Goal: Task Accomplishment & Management: Manage account settings

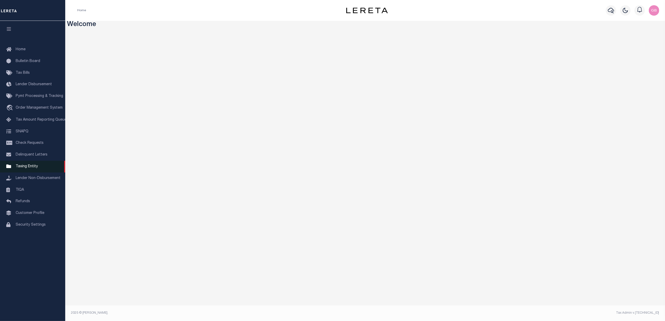
drag, startPoint x: 19, startPoint y: 168, endPoint x: 23, endPoint y: 170, distance: 4.4
click at [19, 168] on span "Taxing Entity" at bounding box center [27, 167] width 22 height 4
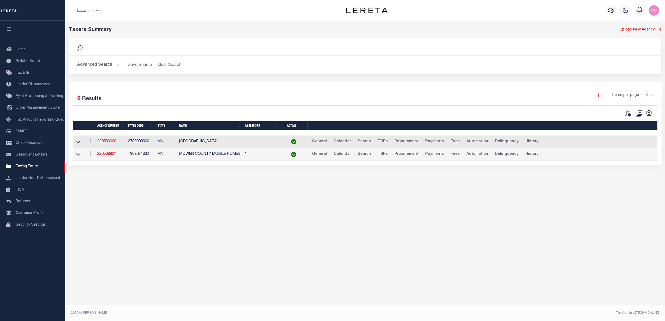
click at [104, 69] on button "Advanced Search" at bounding box center [98, 65] width 43 height 10
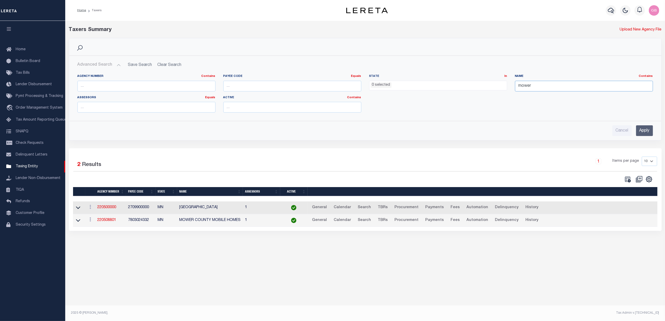
drag, startPoint x: 566, startPoint y: 85, endPoint x: 453, endPoint y: 86, distance: 112.7
click at [453, 86] on div "Agency Number Contains Contains Is Payee Code Equals Equals Is Not Equal To Is …" at bounding box center [365, 95] width 583 height 43
click at [239, 81] on input "number" at bounding box center [292, 86] width 138 height 11
type input "420722001"
click at [647, 130] on input "Apply" at bounding box center [644, 130] width 17 height 11
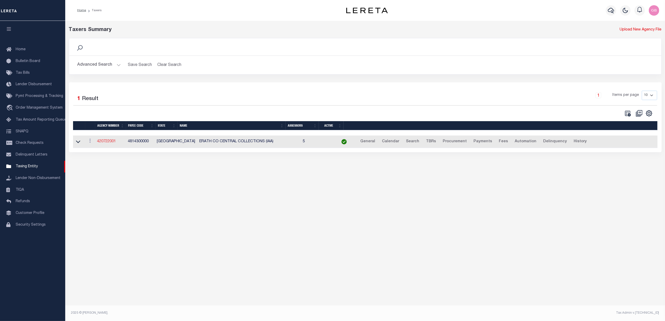
click at [110, 143] on link "420722001" at bounding box center [106, 142] width 19 height 4
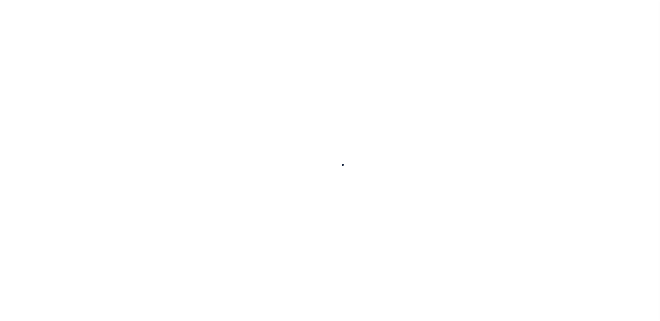
select select
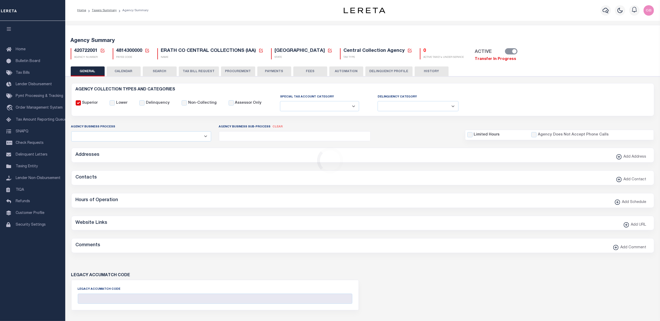
checkbox input "false"
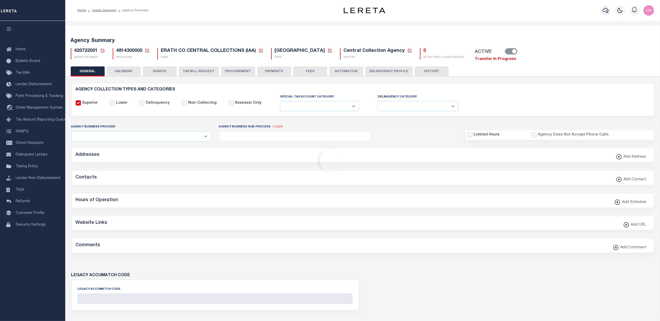
type input "4814300000"
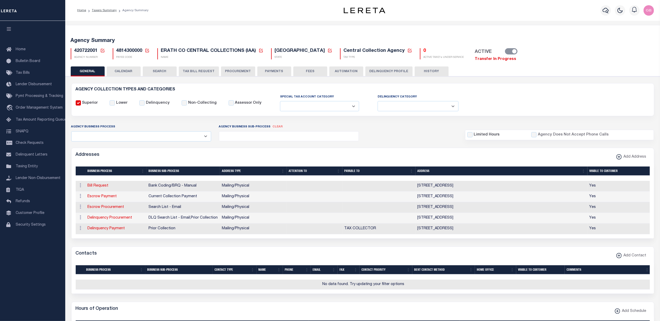
click at [432, 71] on button "HISTORY" at bounding box center [431, 72] width 34 height 10
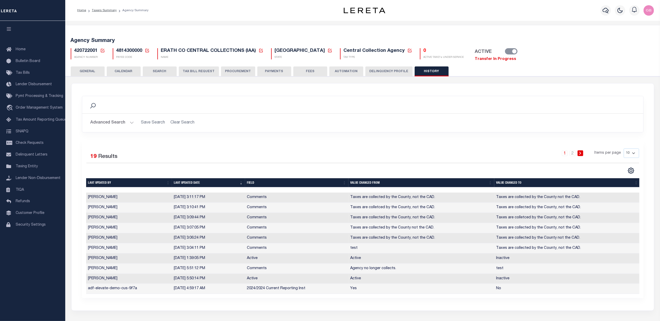
drag, startPoint x: 96, startPoint y: 69, endPoint x: 226, endPoint y: 80, distance: 130.1
click at [96, 69] on button "GENERAL" at bounding box center [88, 72] width 34 height 10
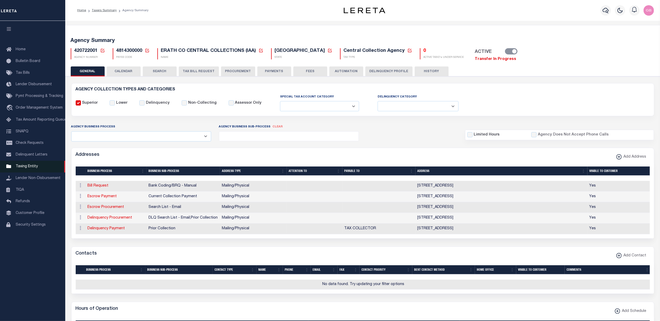
click at [26, 167] on span "Taxing Entity" at bounding box center [27, 167] width 22 height 4
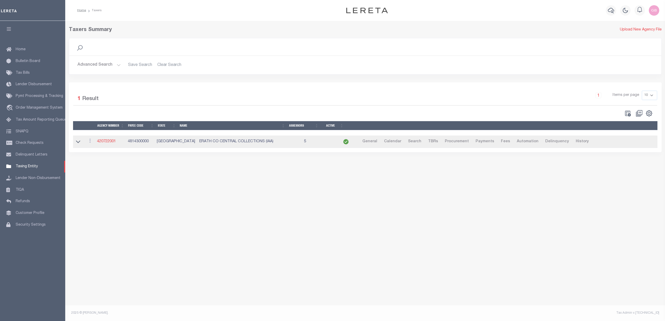
select select
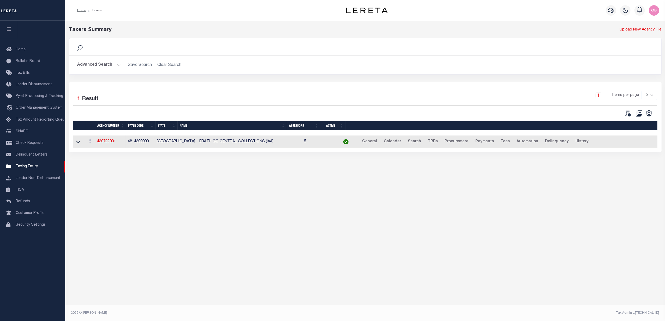
click at [110, 64] on button "Advanced Search" at bounding box center [98, 65] width 43 height 10
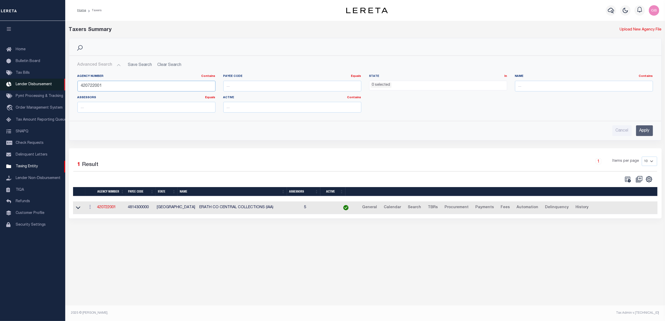
drag, startPoint x: 114, startPoint y: 86, endPoint x: 38, endPoint y: 87, distance: 75.6
click at [25, 87] on div "Home Taxers Profile" at bounding box center [332, 155] width 665 height 310
drag, startPoint x: 399, startPoint y: 82, endPoint x: 397, endPoint y: 85, distance: 3.9
click at [399, 82] on ul "0 selected" at bounding box center [437, 84] width 137 height 7
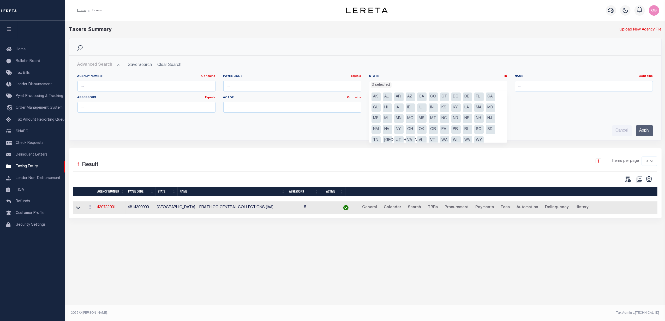
click at [389, 139] on li "[GEOGRAPHIC_DATA]" at bounding box center [387, 140] width 9 height 9
select select "[GEOGRAPHIC_DATA]"
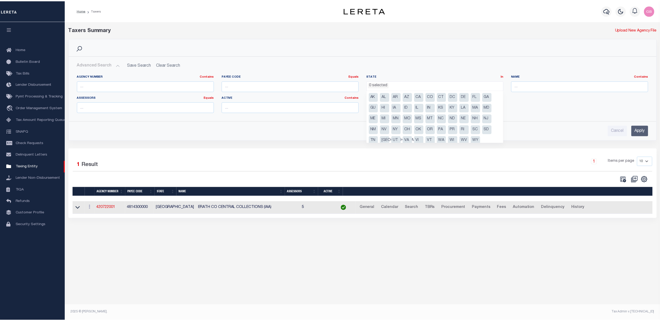
scroll to position [206, 0]
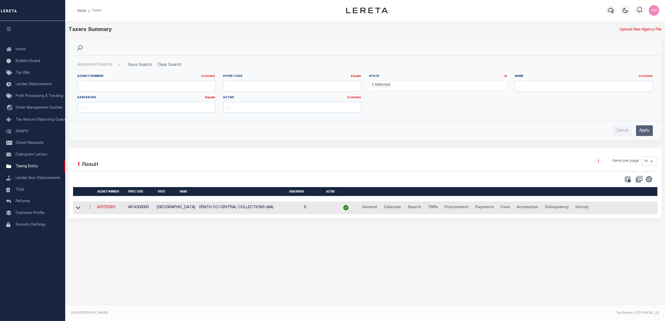
click at [647, 133] on input "Apply" at bounding box center [644, 130] width 17 height 11
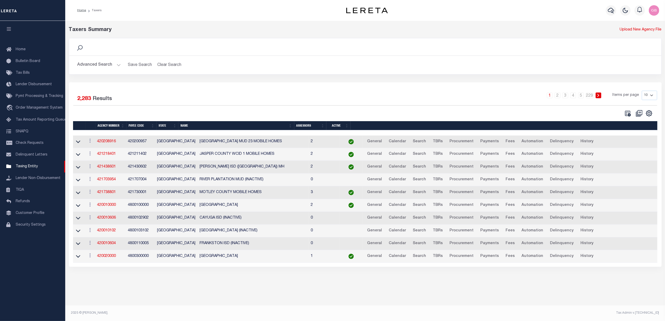
drag, startPoint x: 653, startPoint y: 96, endPoint x: 653, endPoint y: 99, distance: 3.1
click at [654, 95] on select "10 25 50 100" at bounding box center [649, 95] width 15 height 9
select select "100"
click at [642, 91] on select "10 25 50 100" at bounding box center [649, 95] width 15 height 9
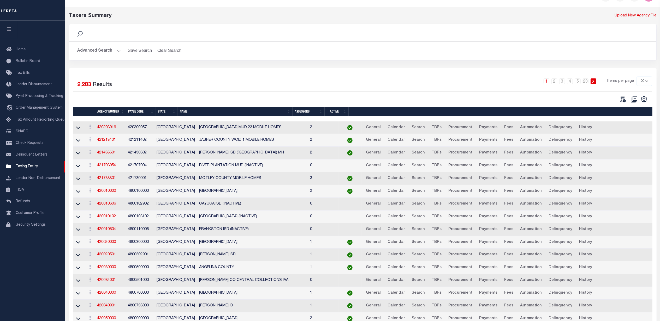
scroll to position [139, 0]
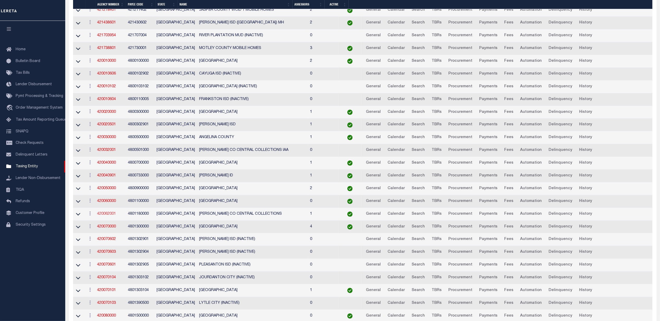
click at [107, 216] on link "420062001" at bounding box center [106, 214] width 19 height 4
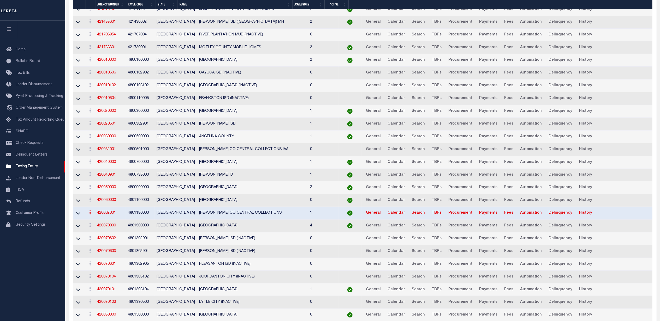
scroll to position [138, 0]
click at [105, 216] on link "420062001" at bounding box center [106, 214] width 19 height 4
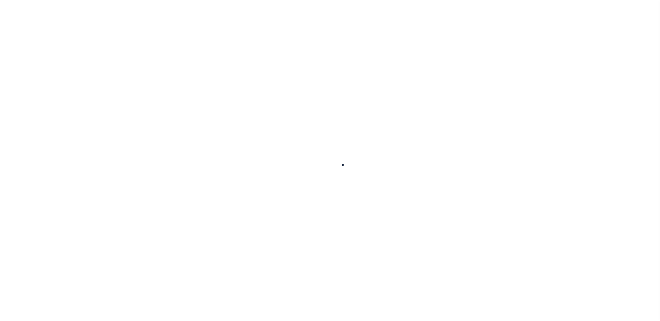
select select
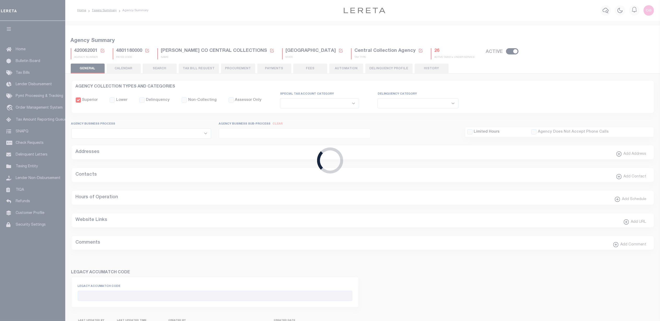
checkbox input "false"
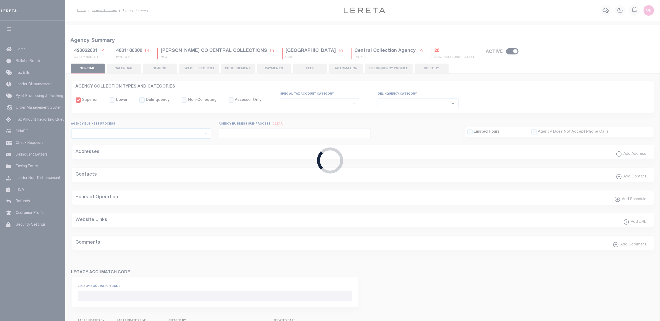
type input "4801180000"
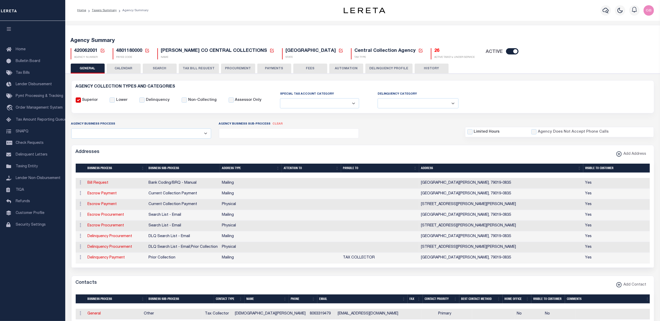
drag, startPoint x: 614, startPoint y: 51, endPoint x: 611, endPoint y: 50, distance: 3.2
click at [614, 51] on div "420062001 Agency Number Edit Cancel Ok" at bounding box center [363, 51] width 592 height 15
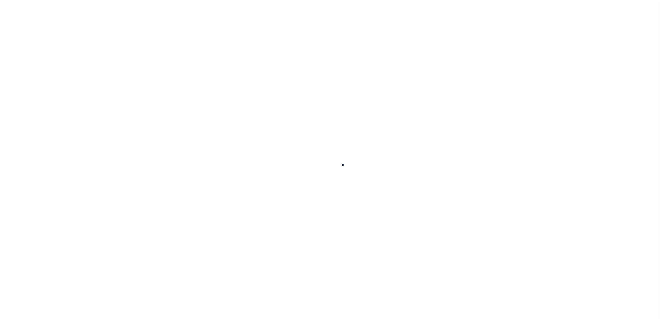
select select
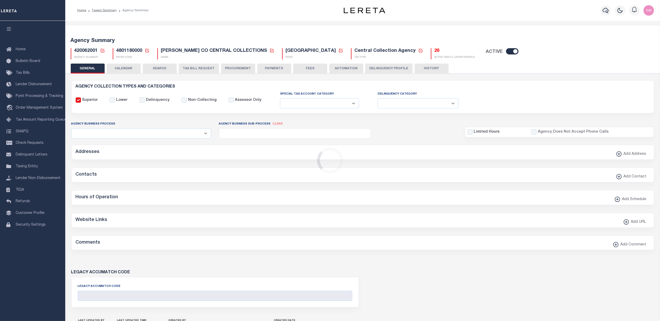
checkbox input "false"
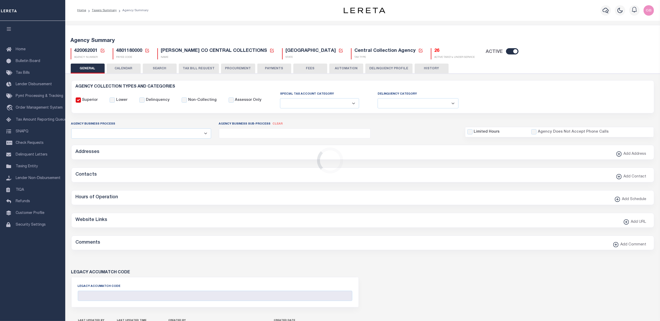
type input "4801180000"
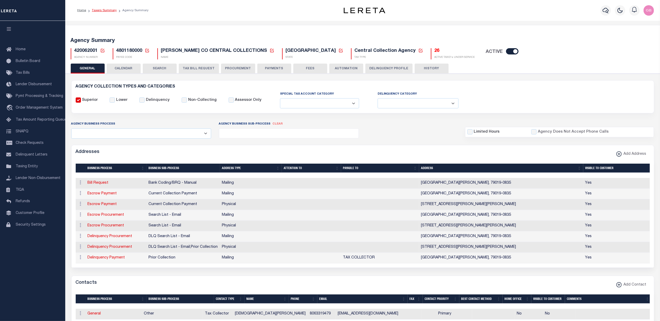
click at [102, 10] on link "Taxers Summary" at bounding box center [104, 10] width 25 height 3
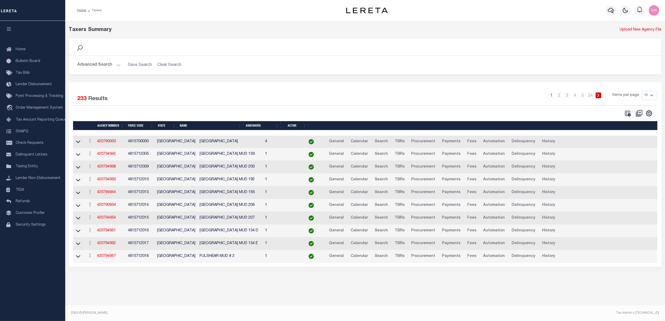
click at [113, 65] on button "Advanced Search" at bounding box center [98, 65] width 43 height 10
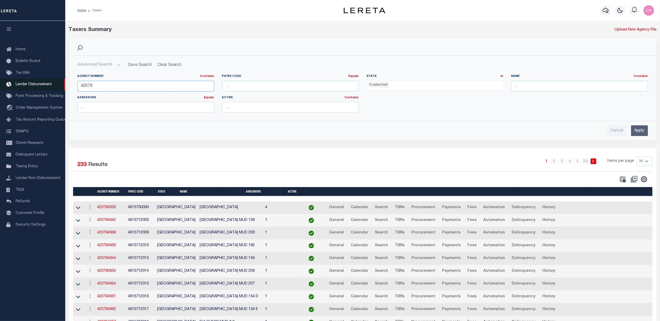
drag, startPoint x: 105, startPoint y: 88, endPoint x: 10, endPoint y: 85, distance: 94.2
click at [6, 89] on div "Home Taxers Profile" at bounding box center [330, 174] width 660 height 349
click at [453, 87] on ul "0 selected" at bounding box center [435, 84] width 136 height 7
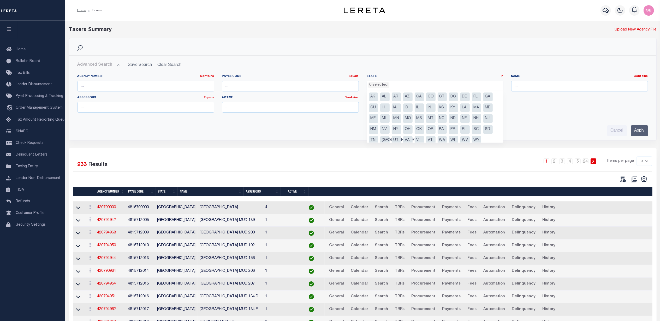
click at [383, 139] on li "[GEOGRAPHIC_DATA]" at bounding box center [384, 140] width 9 height 9
select select "[GEOGRAPHIC_DATA]"
click at [636, 135] on input "Apply" at bounding box center [639, 130] width 17 height 11
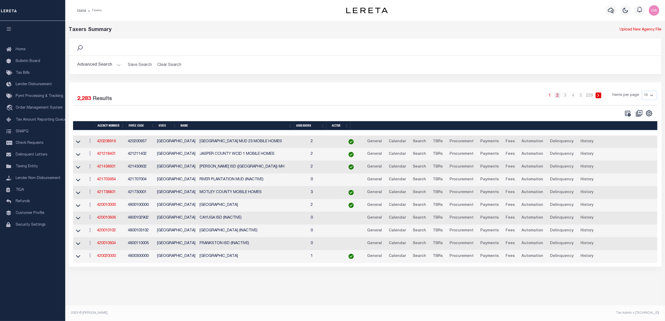
click at [557, 98] on link "2" at bounding box center [558, 96] width 6 height 6
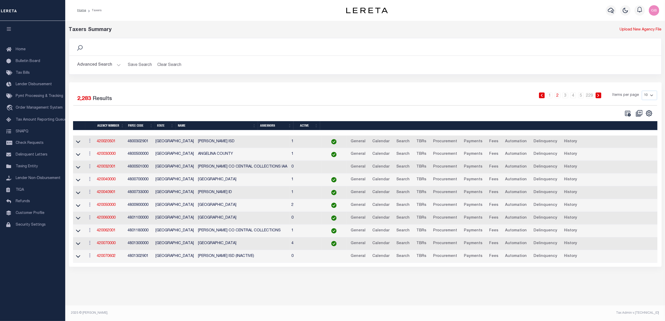
drag, startPoint x: 653, startPoint y: 99, endPoint x: 651, endPoint y: 101, distance: 2.7
click at [653, 99] on select "10 25 50 100" at bounding box center [649, 95] width 15 height 9
select select "100"
click at [642, 91] on select "10 25 50 100" at bounding box center [649, 95] width 15 height 9
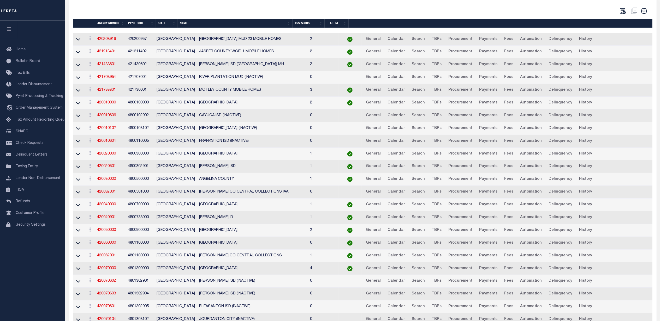
scroll to position [104, 0]
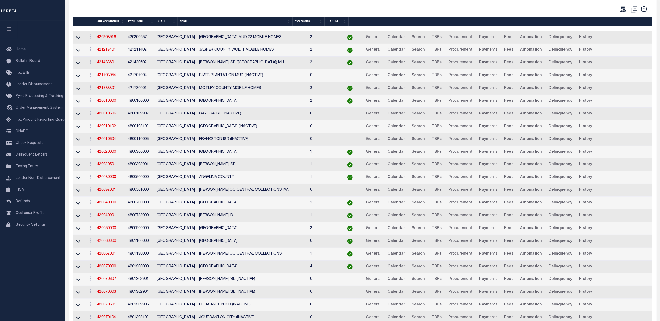
click at [104, 243] on link "420060000" at bounding box center [106, 241] width 19 height 4
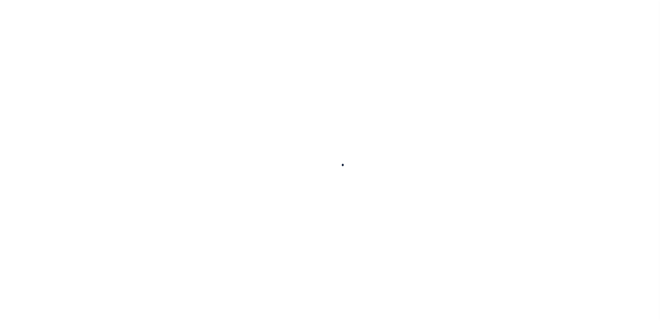
select select
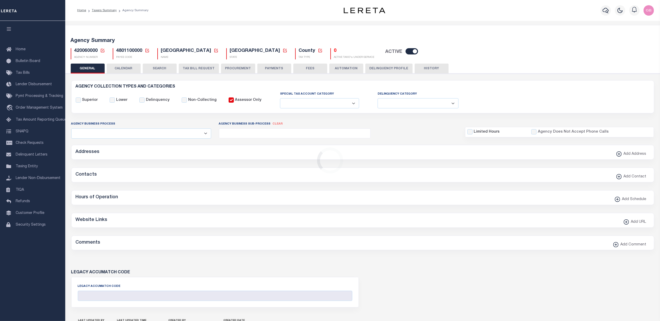
checkbox input "false"
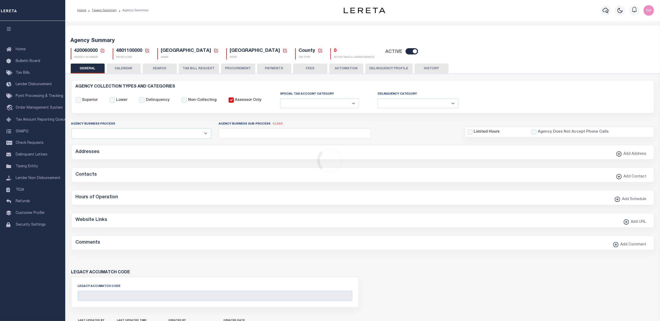
type input "4801100000"
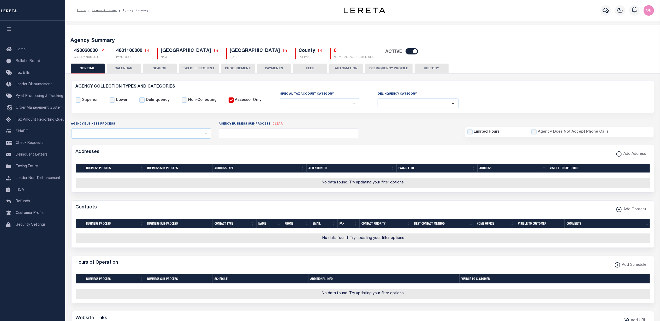
click at [122, 69] on button "CALENDAR" at bounding box center [124, 69] width 34 height 10
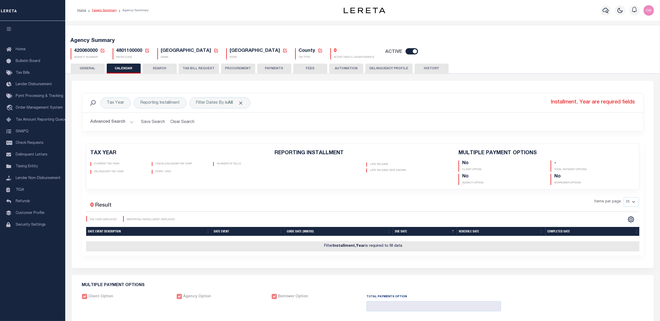
click at [107, 10] on link "Taxers Summary" at bounding box center [104, 10] width 25 height 3
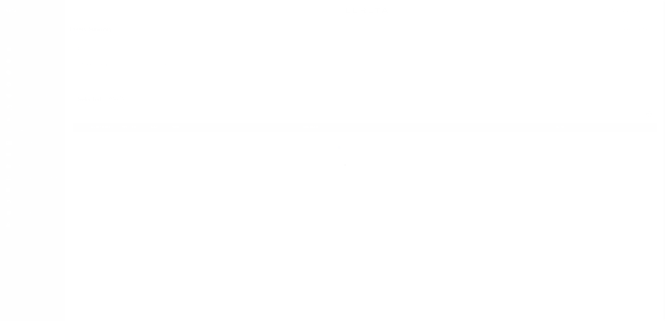
select select "100"
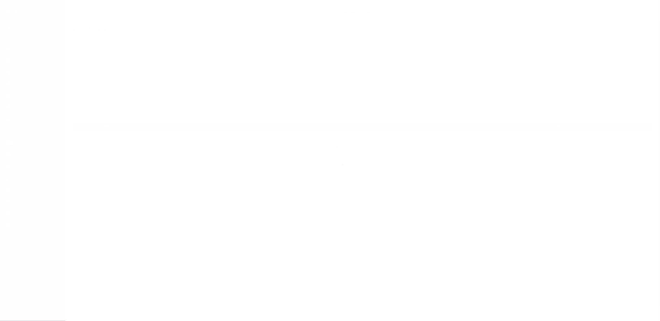
select select "100"
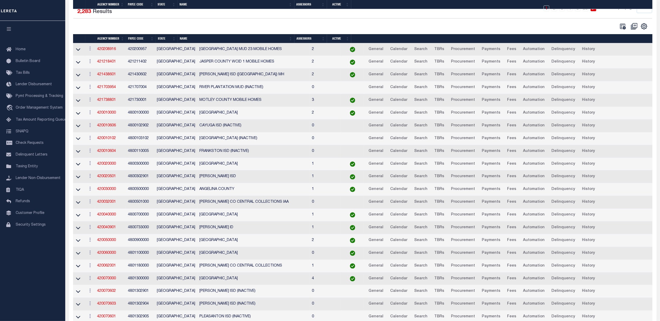
scroll to position [139, 0]
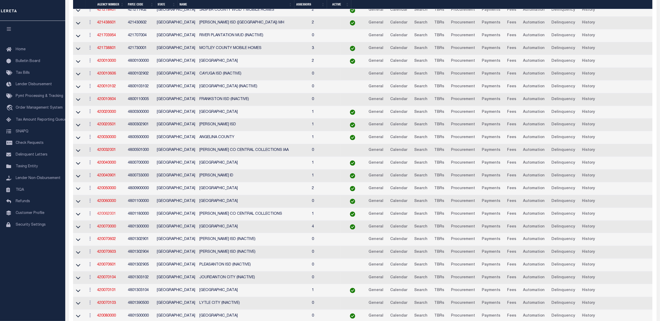
click at [100, 216] on link "420062001" at bounding box center [106, 214] width 19 height 4
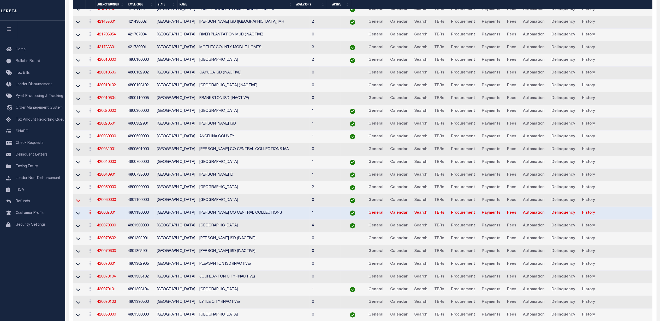
click at [80, 203] on icon at bounding box center [78, 200] width 4 height 5
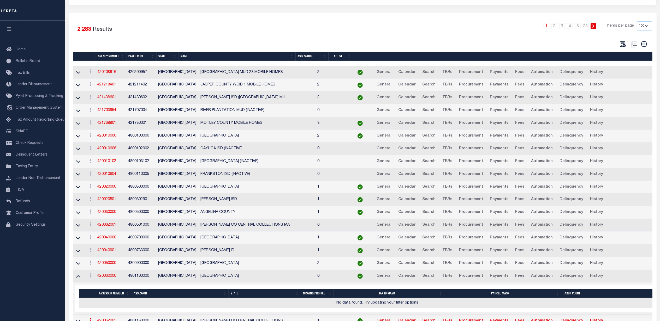
scroll to position [0, 0]
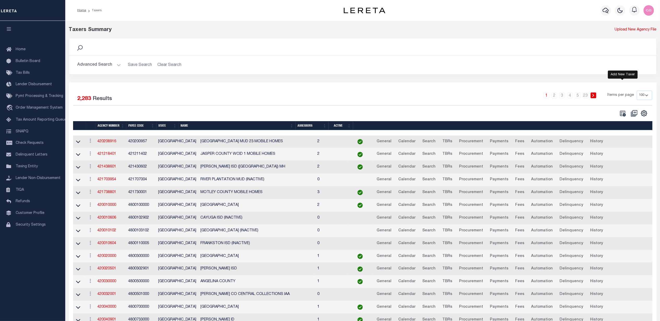
click at [621, 113] on icon "" at bounding box center [622, 113] width 7 height 7
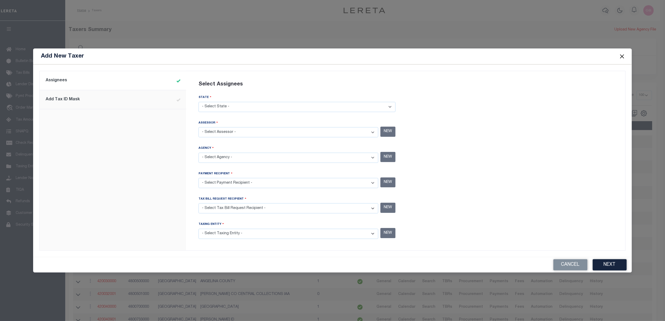
click at [267, 108] on select "- Select State - AK AL AR AZ CA CO CT DC DE FL GA GU HI IA ID IL IN KS KY LA MA…" at bounding box center [297, 107] width 197 height 10
select select "[GEOGRAPHIC_DATA]"
click at [199, 102] on select "- Select State - AK AL AR AZ CA CO CT DC DE FL GA GU HI IA ID IL IN KS KY LA MA…" at bounding box center [297, 107] width 197 height 10
click at [372, 131] on select "- Select Assessor - ANDERSON COUNTY - County ANDREWS COUNTY - County ANGELINA C…" at bounding box center [289, 132] width 180 height 10
click at [583, 60] on div "Add New Taxer" at bounding box center [332, 57] width 598 height 16
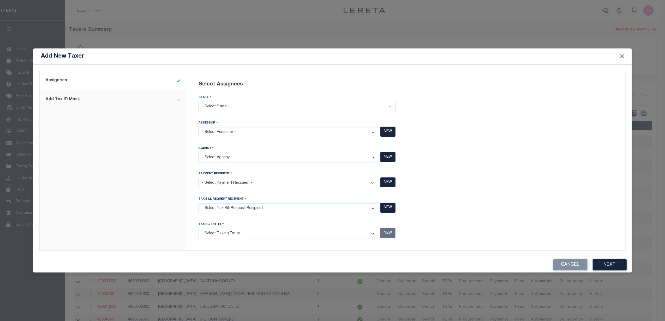
click at [219, 135] on select "- Select Assessor - ANDERSON COUNTY - County ANDREWS COUNTY - County ANGELINA C…" at bounding box center [289, 132] width 180 height 10
click at [596, 171] on div at bounding box center [514, 160] width 217 height 173
click at [243, 131] on select "- Select Assessor - ANDERSON COUNTY - County ANDREWS COUNTY - County ANGELINA C…" at bounding box center [289, 132] width 180 height 10
select select "4801100000"
click at [199, 128] on select "- Select Assessor - ANDERSON COUNTY - County ANDREWS COUNTY - County ANGELINA C…" at bounding box center [289, 132] width 180 height 10
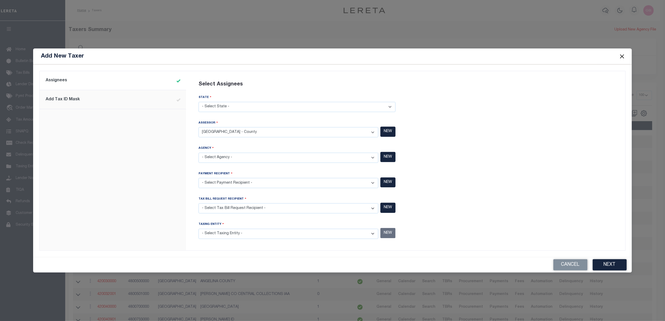
click at [347, 160] on select "- Select Agency - ADAMS GARDEN IRR DIST #19 - Utility District ADDICKS UD - Uti…" at bounding box center [289, 158] width 180 height 10
select select "4801100000"
click at [199, 153] on select "- Select Agency - ADAMS GARDEN IRR DIST #19 - Utility District ADDICKS UD - Uti…" at bounding box center [289, 158] width 180 height 10
click at [269, 185] on select "- Select Payment Recipient - Ad Valorem Appraisal - Service Bureau ADAMS GARDEN…" at bounding box center [289, 183] width 180 height 10
select select "4801100000"
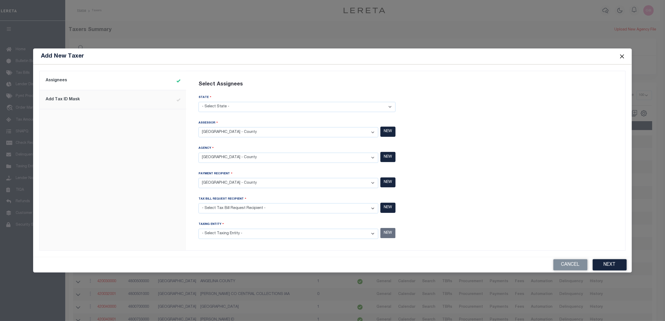
click at [199, 178] on select "- Select Payment Recipient - Ad Valorem Appraisal - Service Bureau ADAMS GARDEN…" at bounding box center [289, 183] width 180 height 10
click at [271, 210] on select "- Select Tax Bill Request Recipient - Ad Valorem Appraisal - Service Bureau ADA…" at bounding box center [289, 208] width 180 height 10
select select "4801100000"
click at [199, 204] on select "- Select Tax Bill Request Recipient - Ad Valorem Appraisal - Service Bureau ADA…" at bounding box center [289, 208] width 180 height 10
click at [256, 235] on select "- Select Taxing Entity -" at bounding box center [289, 234] width 180 height 10
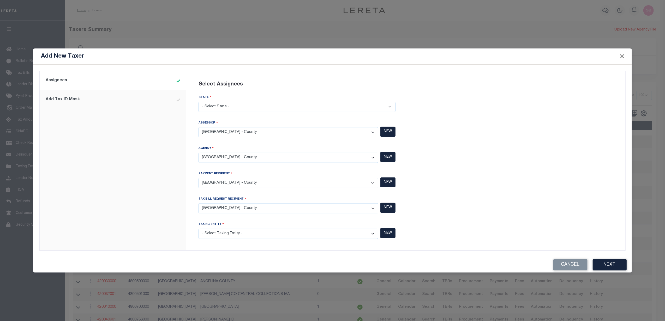
click at [373, 232] on select "- Select Taxing Entity - (381 AGRMT) Audubon Magnolia Development District - Co…" at bounding box center [289, 234] width 180 height 10
click at [371, 233] on select "- Select Taxing Entity - (381 AGRMT) Audubon Magnolia Development District - Co…" at bounding box center [289, 234] width 180 height 10
select select "4801100000"
click at [199, 229] on select "- Select Taxing Entity - (381 AGRMT) Audubon Magnolia Development District - Co…" at bounding box center [289, 234] width 180 height 10
click at [605, 265] on button "Next" at bounding box center [610, 265] width 34 height 11
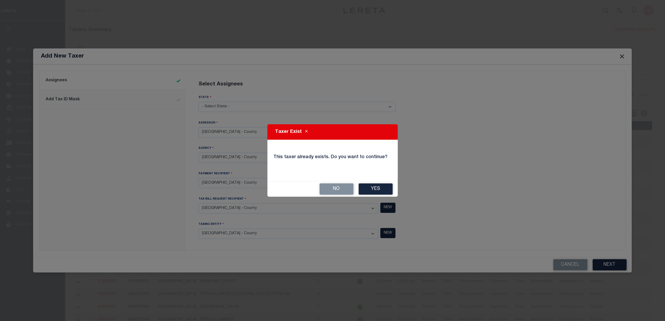
click at [370, 189] on button "Yes" at bounding box center [376, 189] width 34 height 11
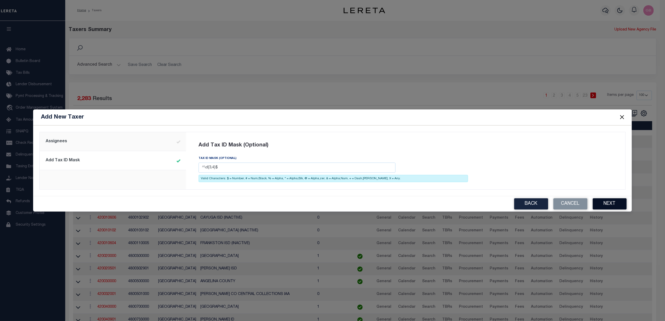
click at [604, 203] on button "Next" at bounding box center [610, 204] width 34 height 11
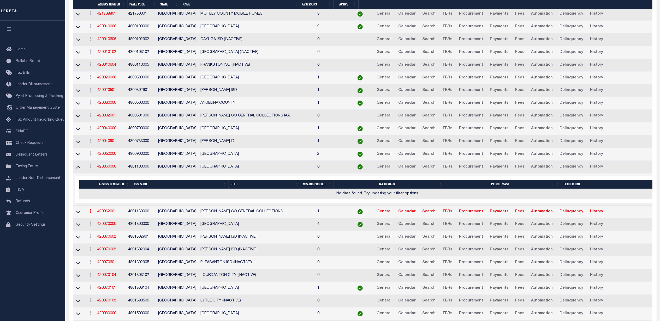
scroll to position [174, 0]
drag, startPoint x: 75, startPoint y: 171, endPoint x: 77, endPoint y: 177, distance: 7.1
click at [76, 170] on icon at bounding box center [78, 166] width 4 height 5
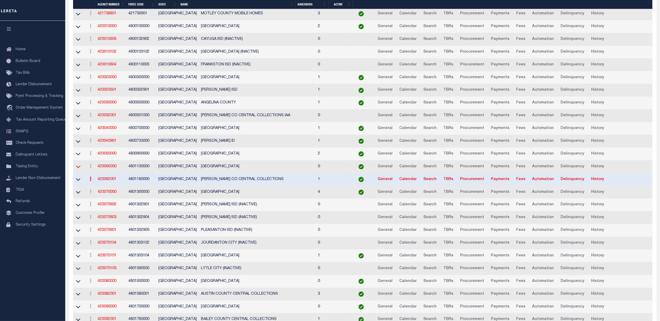
click at [76, 170] on icon at bounding box center [78, 166] width 4 height 5
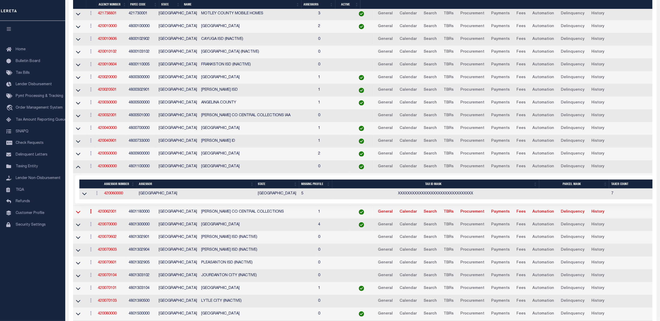
click at [80, 214] on icon at bounding box center [78, 212] width 4 height 3
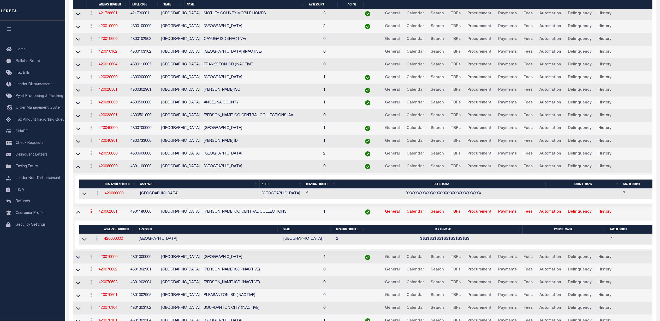
click at [109, 214] on link "420062001" at bounding box center [108, 212] width 19 height 4
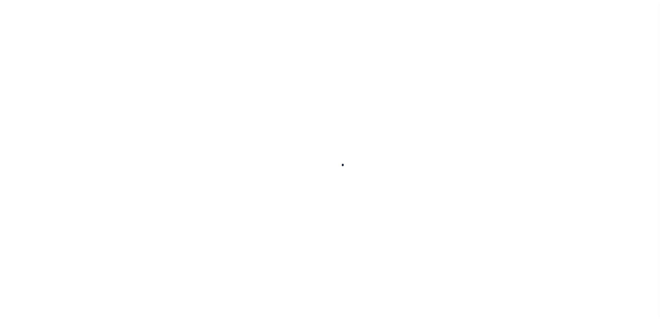
select select
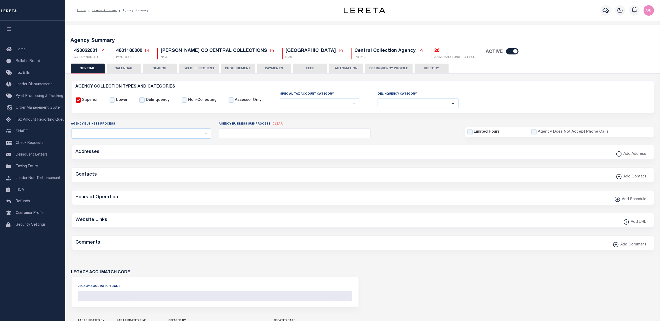
checkbox input "false"
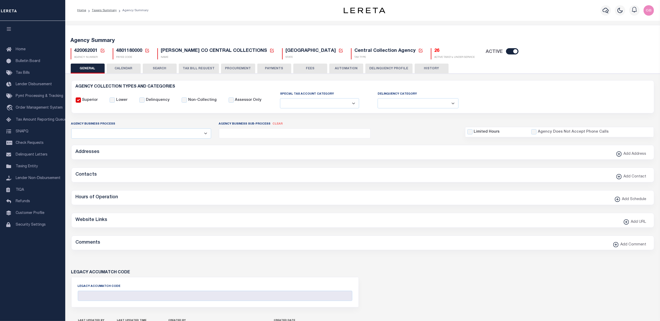
type input "4801180000"
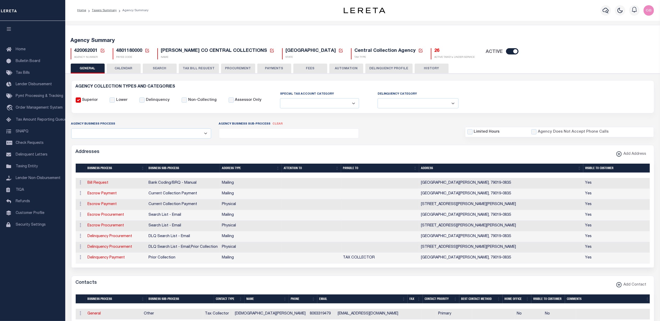
drag, startPoint x: 381, startPoint y: 53, endPoint x: 393, endPoint y: 89, distance: 37.5
click at [434, 53] on h5 "26" at bounding box center [454, 51] width 40 height 6
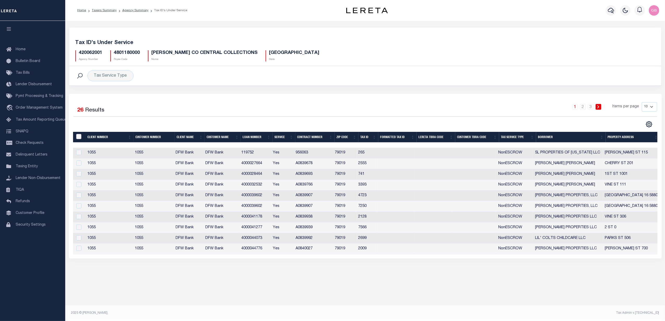
click at [79, 138] on input "&nbsp;" at bounding box center [78, 136] width 5 height 5
checkbox input "true"
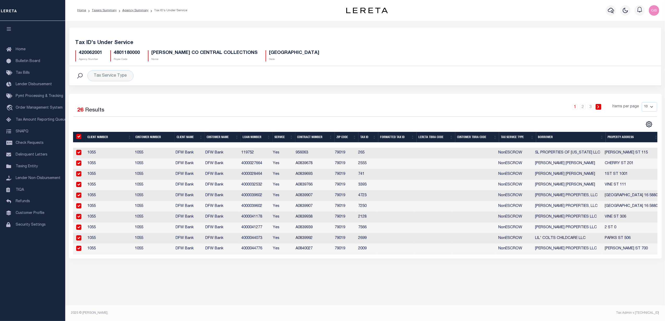
checkbox input "true"
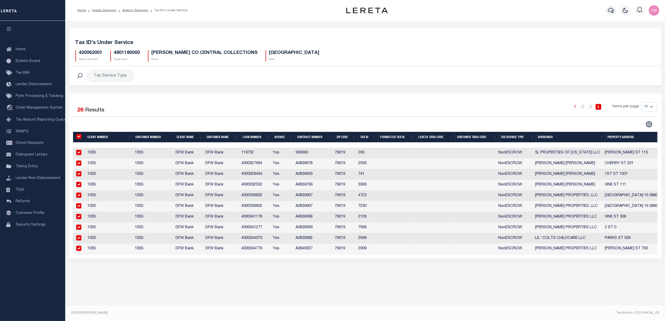
checkbox input "true"
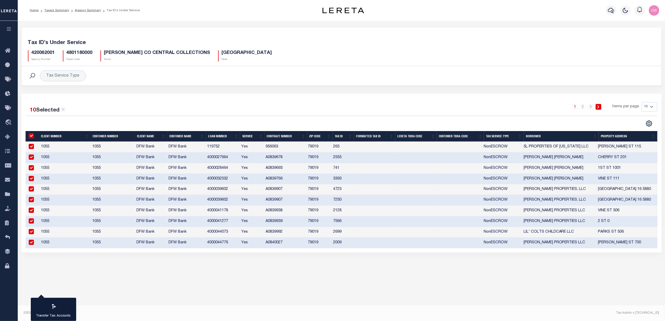
drag, startPoint x: 644, startPoint y: 109, endPoint x: 645, endPoint y: 113, distance: 4.3
click at [644, 109] on select "10 25 50 100" at bounding box center [649, 106] width 15 height 9
select select "100"
click at [642, 103] on select "10 25 50 100" at bounding box center [649, 106] width 15 height 9
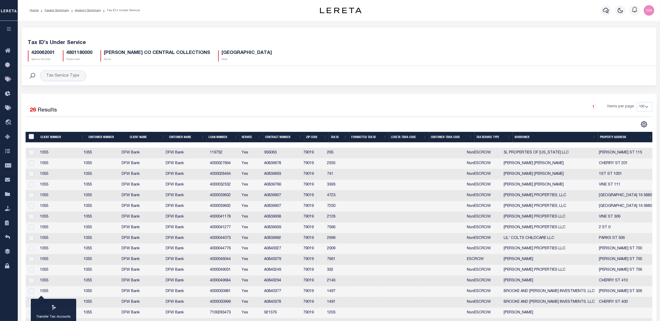
click at [29, 135] on input "&nbsp;" at bounding box center [31, 136] width 5 height 5
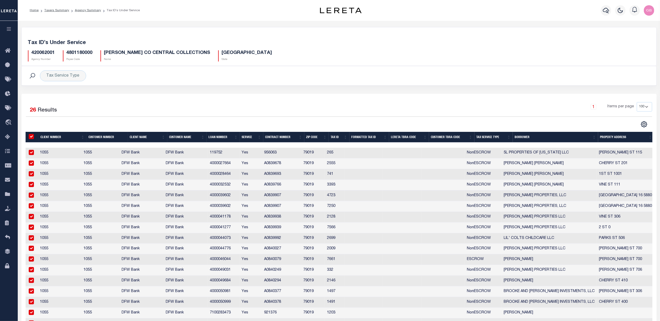
checkbox input "true"
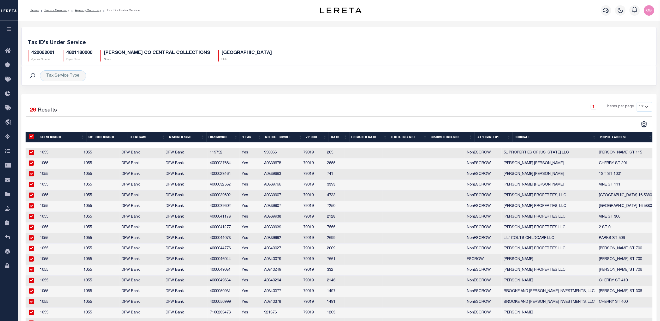
checkbox input "true"
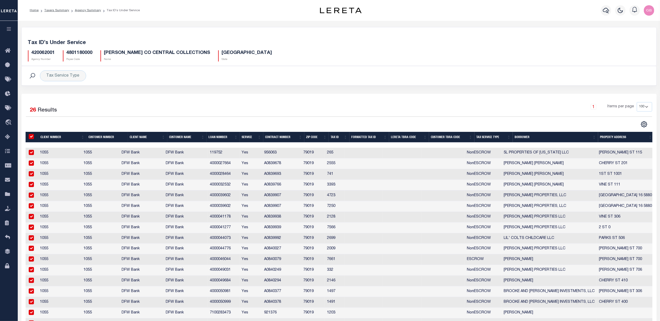
checkbox input "true"
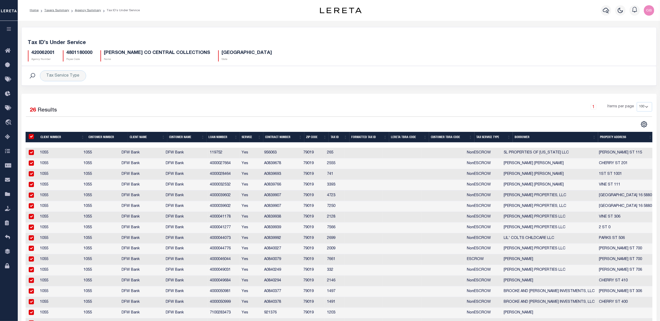
checkbox input "true"
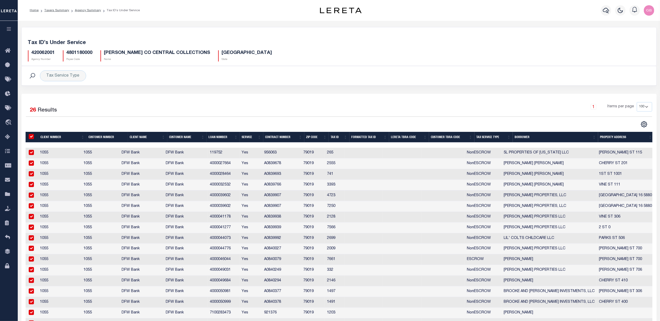
checkbox input "true"
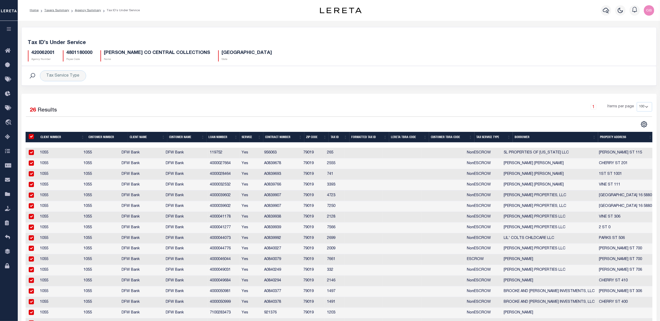
checkbox input "true"
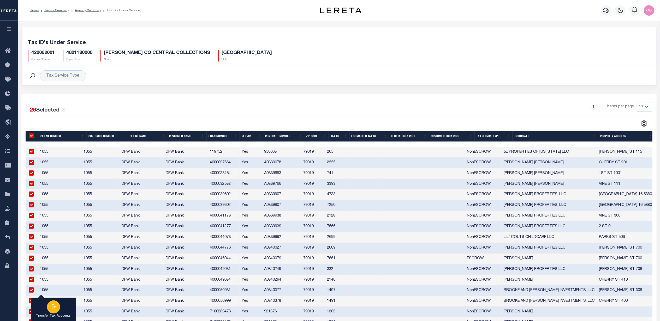
click at [53, 310] on icon "button" at bounding box center [53, 306] width 7 height 7
type input "420062001"
checkbox input "false"
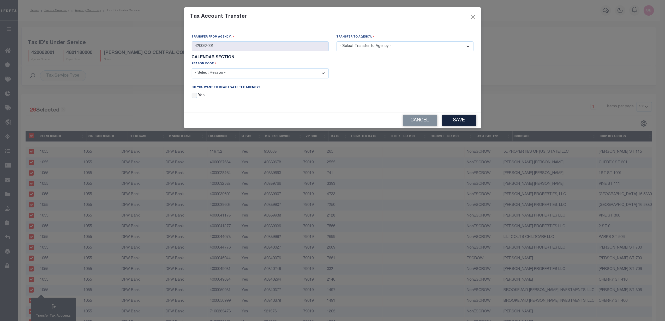
click at [363, 49] on select "- Select Transfer to Agency - 420062801 420330501 420652001 422190000" at bounding box center [404, 46] width 137 height 10
click at [424, 124] on button "Cancel" at bounding box center [420, 120] width 34 height 11
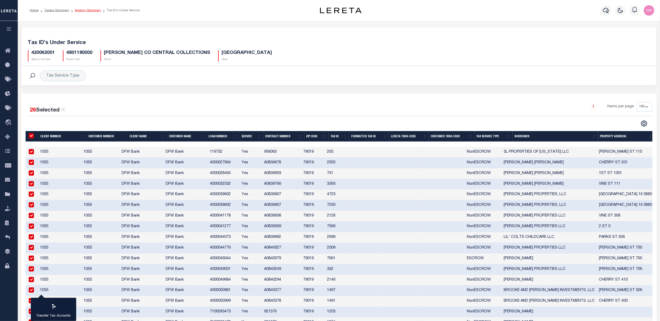
click at [87, 11] on link "Agency Summary" at bounding box center [88, 10] width 26 height 3
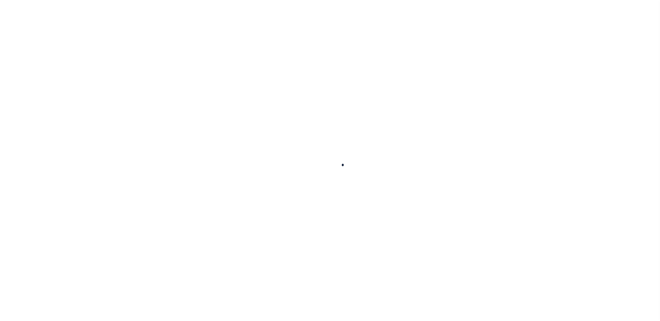
select select
checkbox input "false"
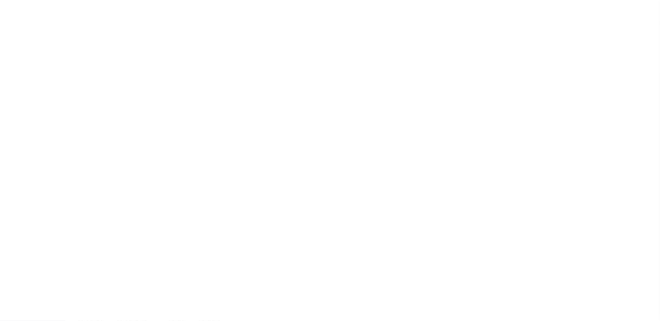
checkbox input "false"
type input "4801180000"
select select
checkbox input "false"
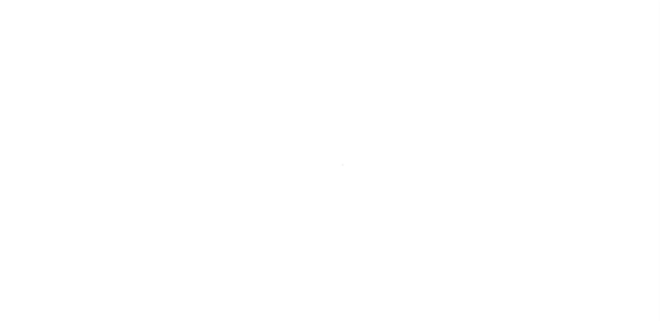
checkbox input "false"
type input "4801180000"
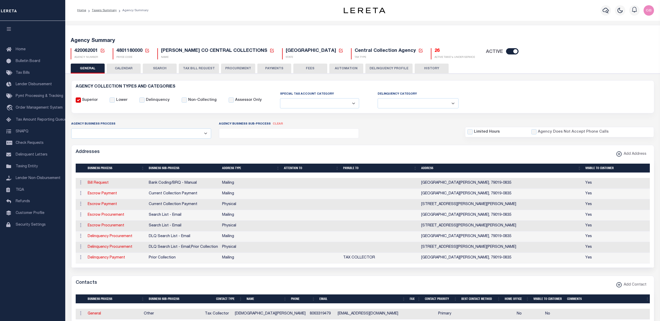
select select
click at [434, 51] on h5 "26" at bounding box center [454, 51] width 40 height 6
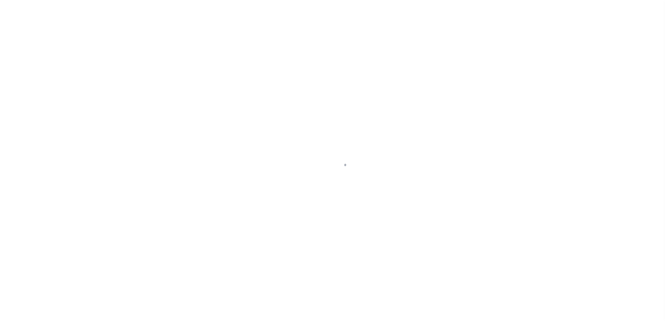
select select "100"
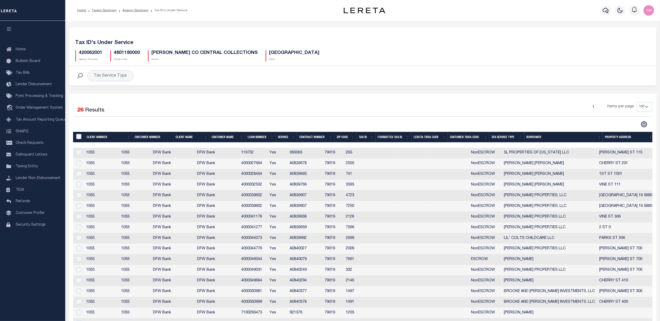
click at [79, 137] on input "&nbsp;" at bounding box center [78, 136] width 5 height 5
checkbox input "true"
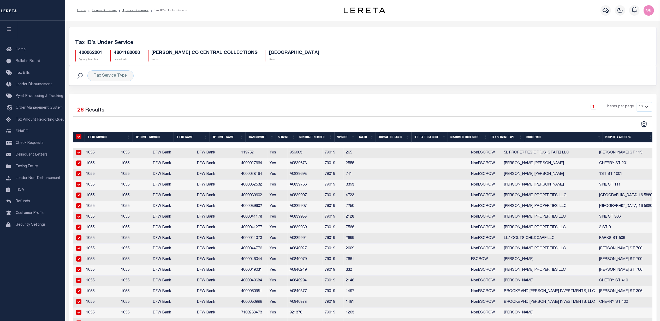
checkbox input "true"
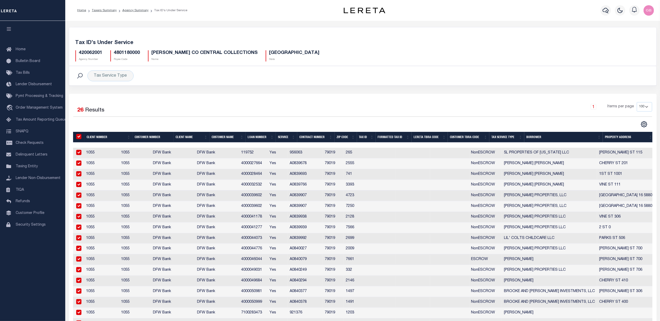
checkbox input "true"
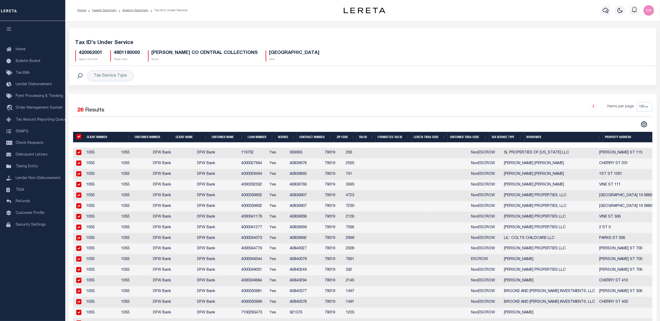
checkbox input "true"
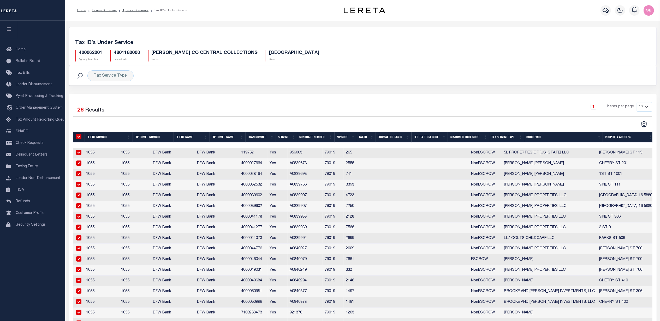
checkbox input "true"
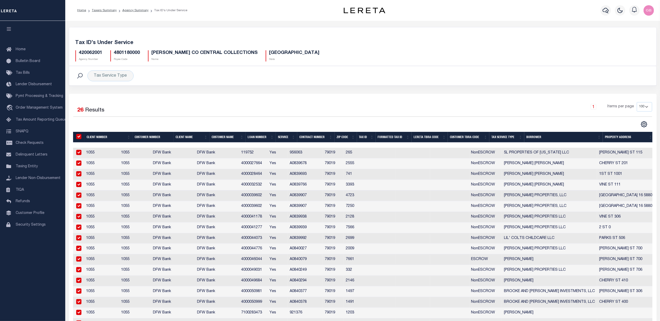
checkbox input "true"
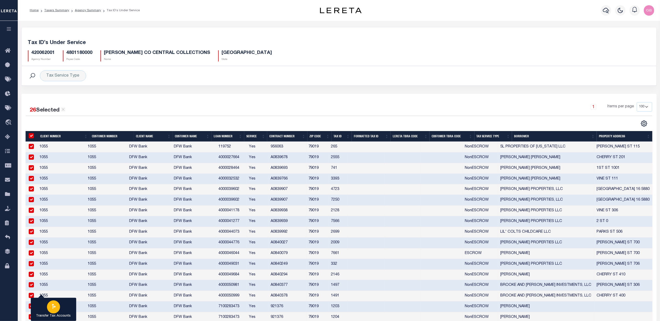
click at [48, 314] on p "Transfer Tax Accounts" at bounding box center [53, 316] width 35 height 5
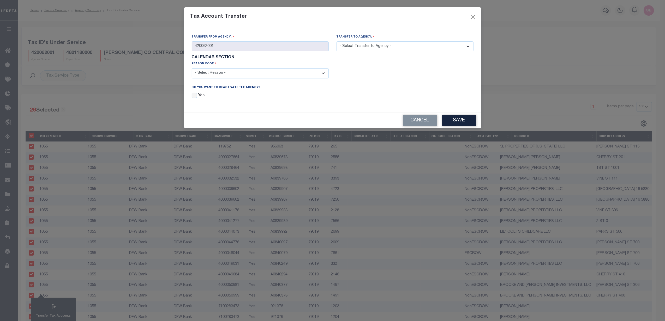
click at [427, 48] on select "- Select Transfer to Agency - 420060000 420062801 420330501 420652001 422190000" at bounding box center [404, 46] width 137 height 10
select select "420060000"
click at [336, 42] on select "- Select Transfer to Agency - 420060000 420062801 420330501 420652001 422190000" at bounding box center [404, 46] width 137 height 10
click at [279, 74] on select "- Select Reason - 099 - Other (Provide additional detail) ACT - Agency Changed …" at bounding box center [260, 73] width 137 height 10
select select "099"
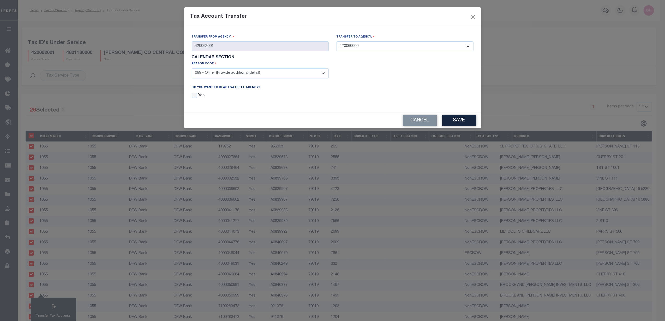
click at [192, 70] on select "- Select Reason - 099 - Other (Provide additional detail) ACT - Agency Changed …" at bounding box center [260, 73] width 137 height 10
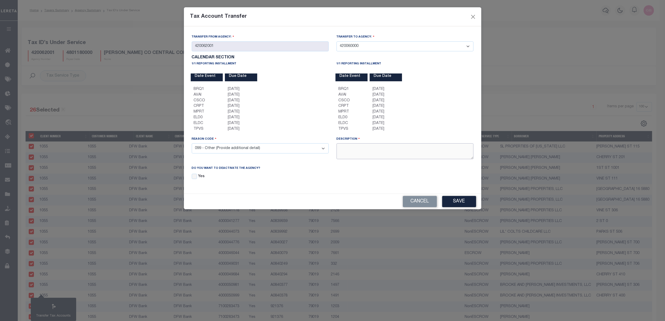
drag, startPoint x: 381, startPoint y: 152, endPoint x: 394, endPoint y: 143, distance: 15.0
click at [382, 152] on textarea at bounding box center [404, 151] width 137 height 16
type textarea "Testing transfer"
drag, startPoint x: 458, startPoint y: 202, endPoint x: 457, endPoint y: 208, distance: 5.8
click at [458, 203] on button "Save" at bounding box center [459, 201] width 34 height 11
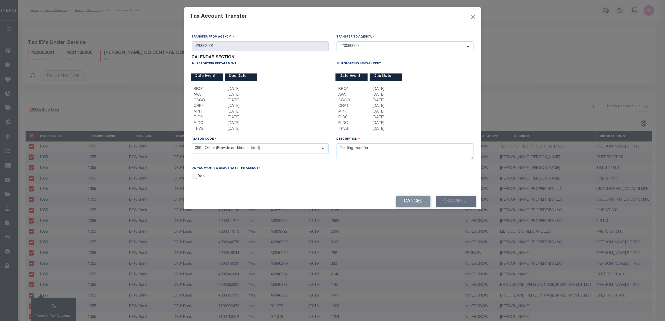
click at [192, 177] on input "Yes" at bounding box center [194, 176] width 5 height 5
checkbox input "true"
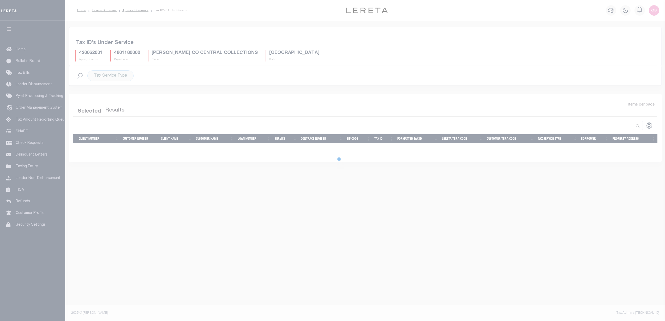
select select "100"
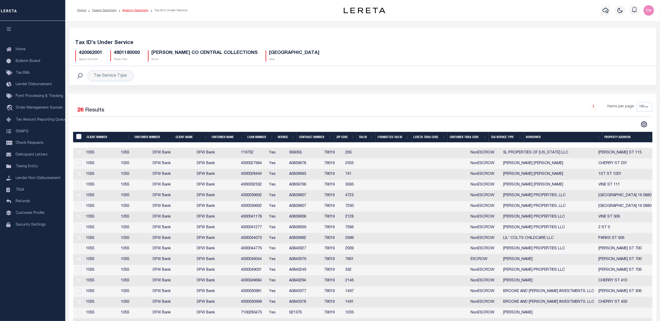
click at [132, 10] on link "Agency Summary" at bounding box center [135, 10] width 26 height 3
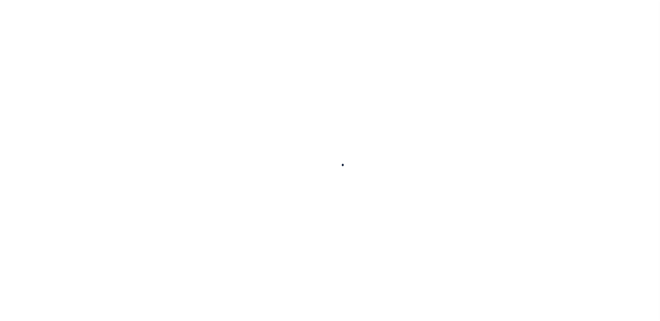
select select
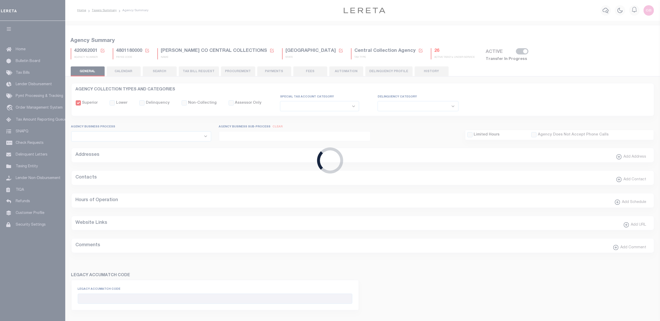
checkbox input "false"
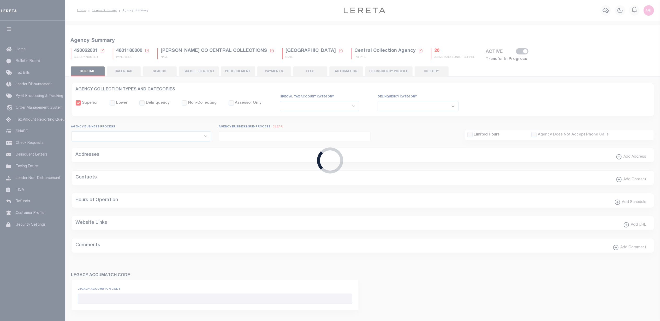
type input "4801180000"
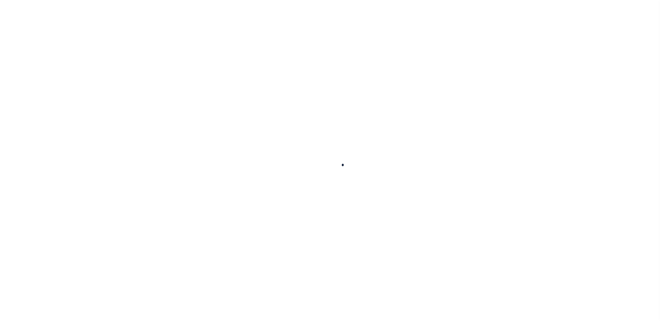
select select
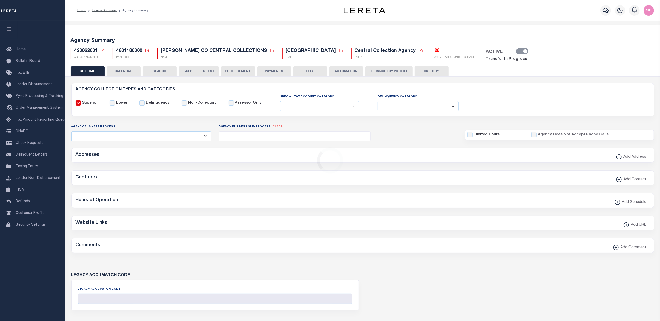
checkbox input "false"
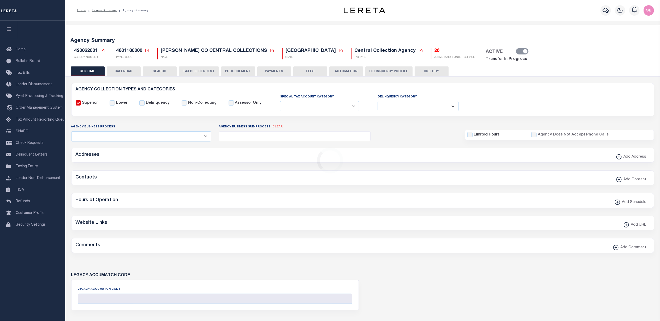
type input "4801180000"
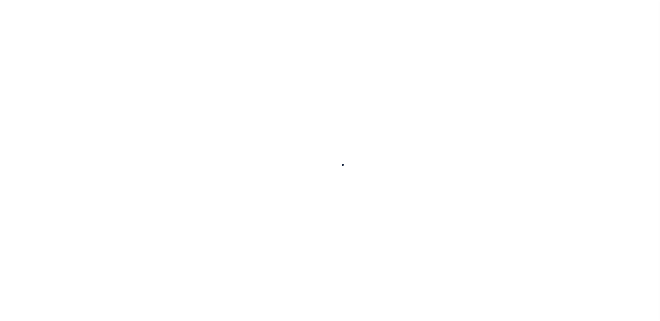
select select
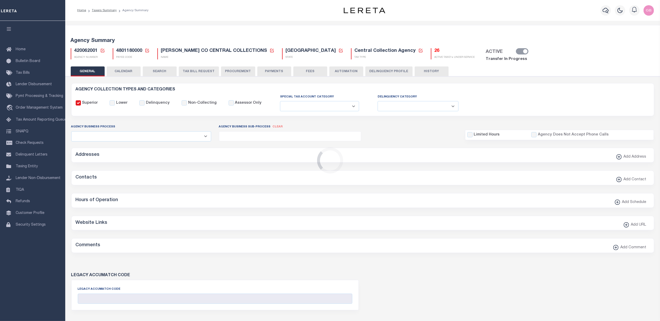
checkbox input "false"
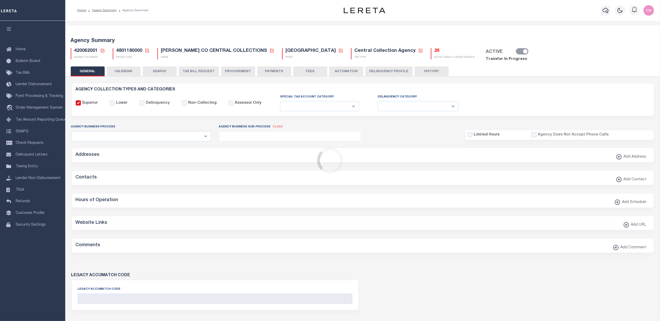
type input "4801180000"
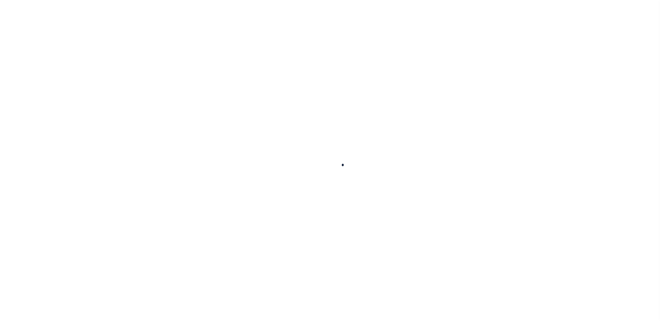
select select
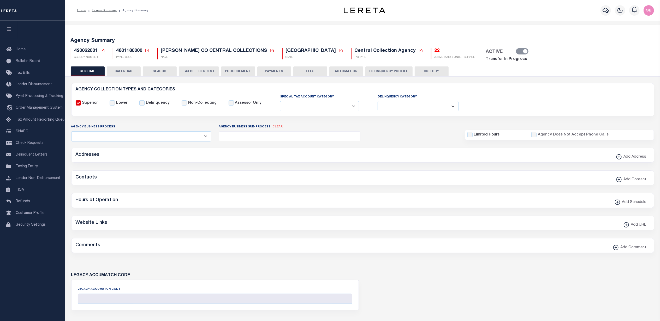
checkbox input "false"
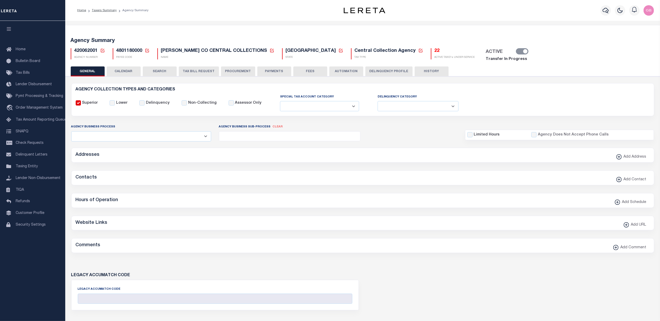
type input "4801180000"
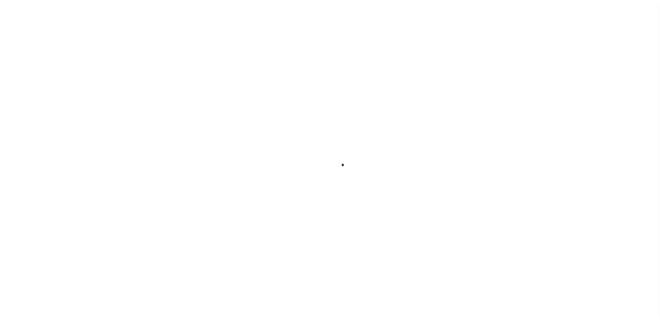
select select
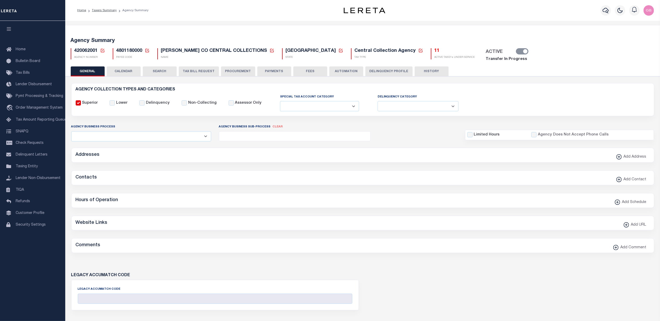
checkbox input "false"
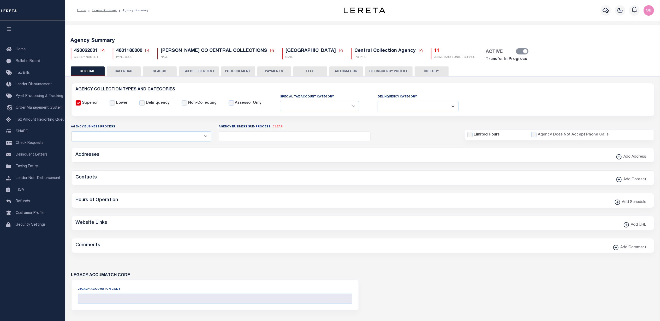
type input "4801180000"
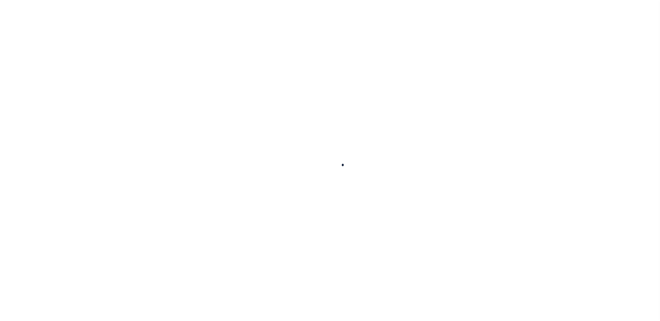
select select
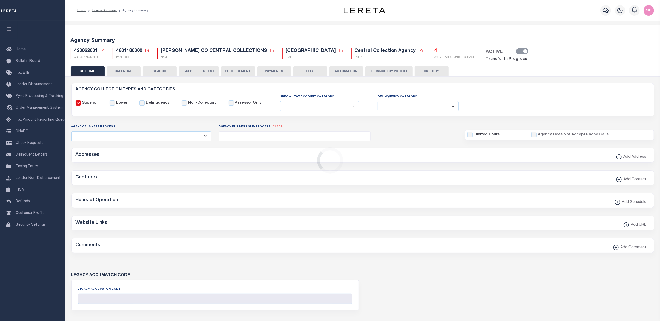
checkbox input "false"
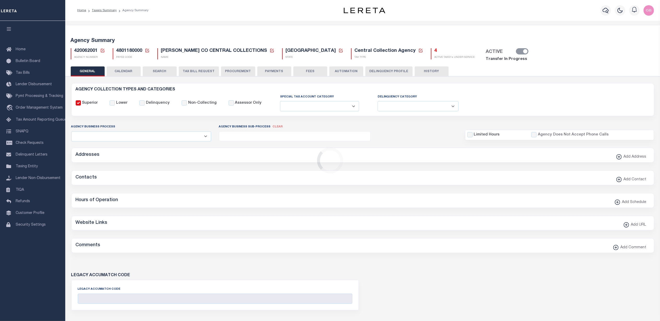
type input "4801180000"
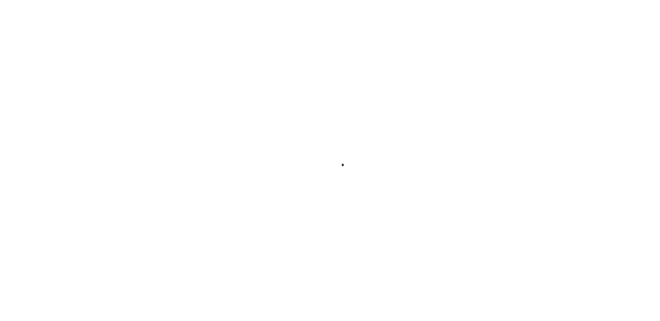
select select
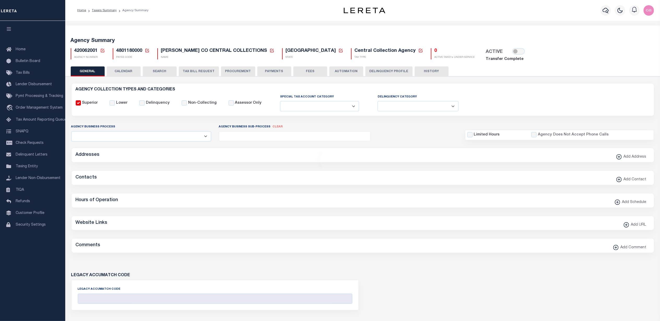
checkbox input "false"
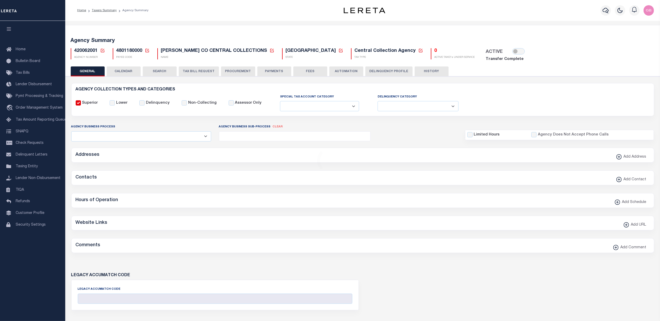
checkbox input "false"
type input "4801180000"
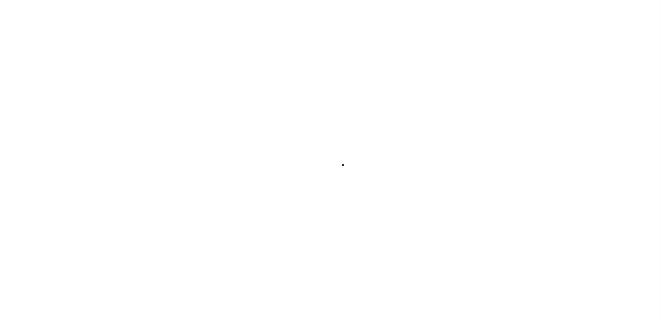
select select
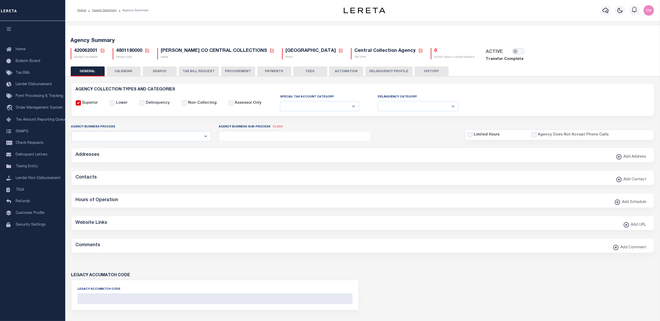
checkbox input "false"
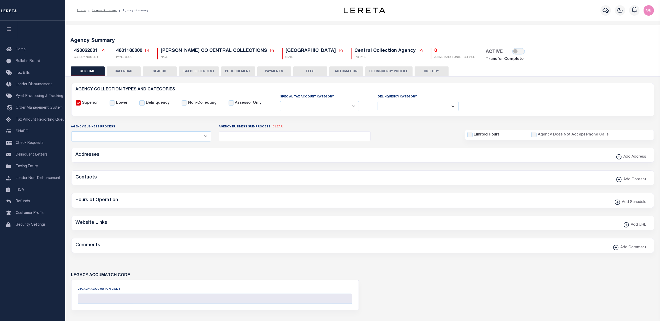
checkbox input "false"
type input "4801180000"
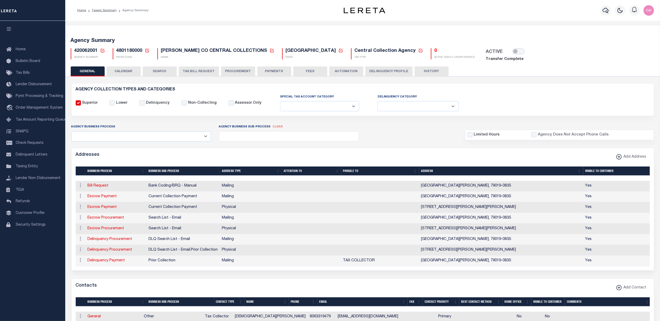
drag, startPoint x: 78, startPoint y: 13, endPoint x: 78, endPoint y: 16, distance: 3.4
click at [78, 13] on li "Home" at bounding box center [81, 10] width 9 height 5
click at [78, 10] on link "Home" at bounding box center [81, 10] width 9 height 3
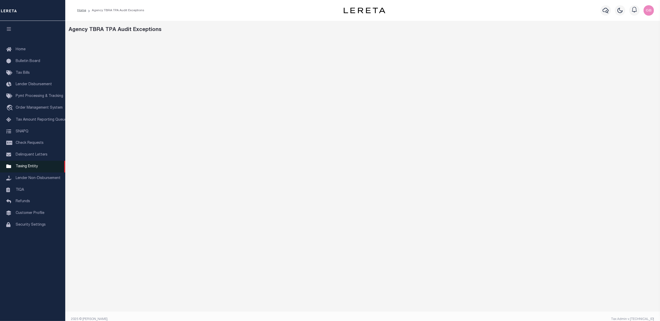
drag, startPoint x: 21, startPoint y: 167, endPoint x: 29, endPoint y: 173, distance: 9.9
click at [21, 167] on span "Taxing Entity" at bounding box center [27, 167] width 22 height 4
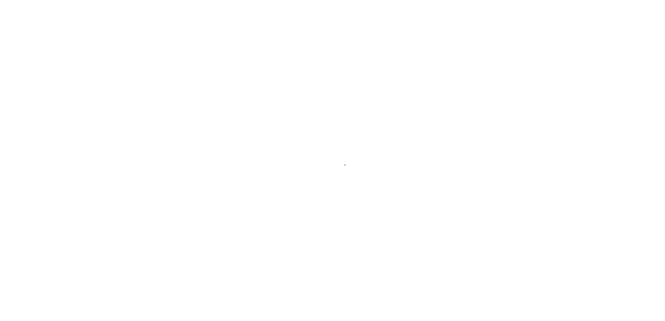
select select "100"
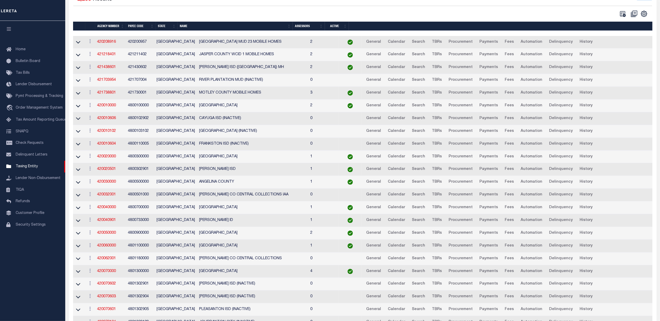
scroll to position [104, 0]
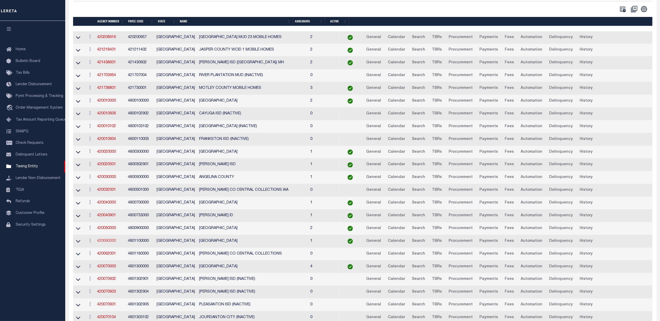
click at [101, 243] on link "420060000" at bounding box center [106, 241] width 19 height 4
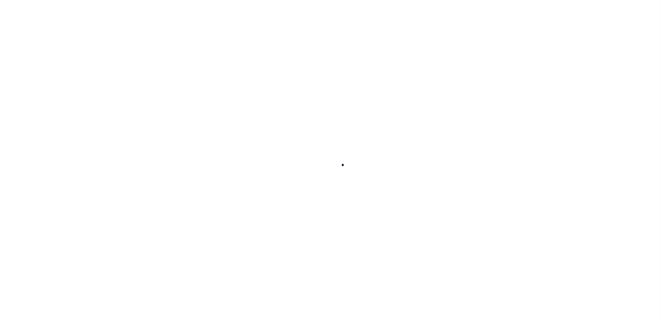
select select
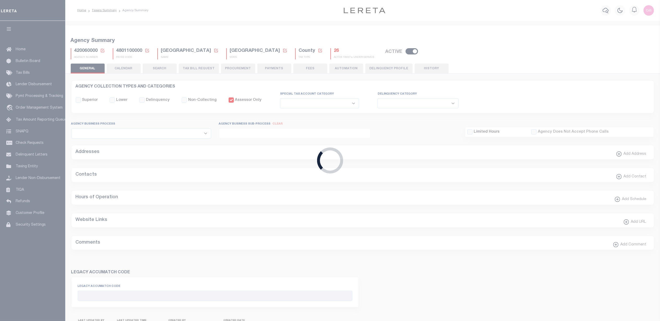
checkbox input "false"
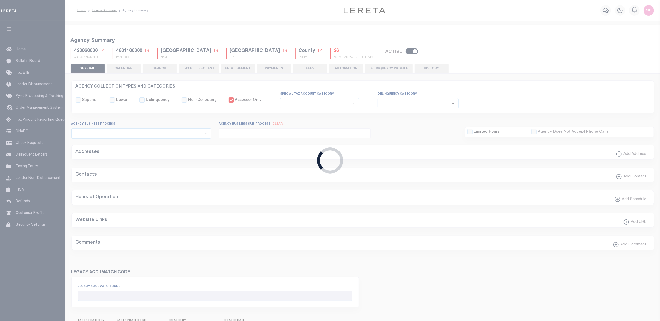
type input "4801100000"
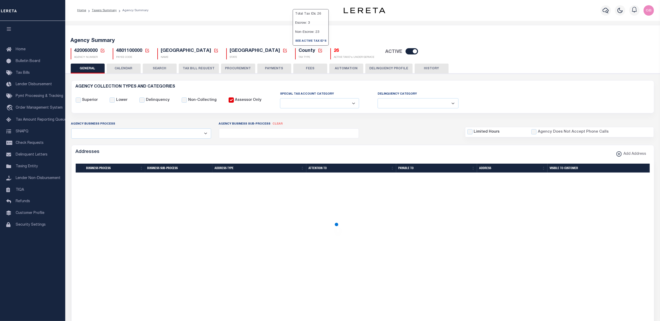
click at [334, 51] on h5 "26" at bounding box center [354, 51] width 40 height 6
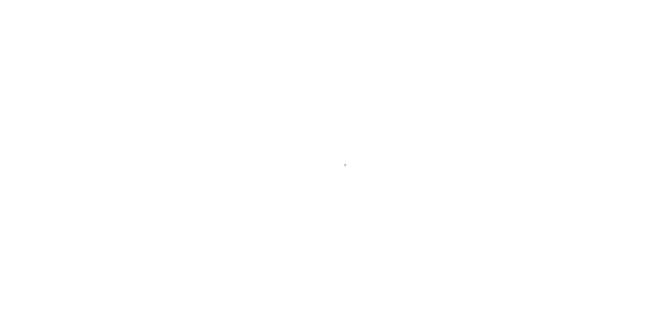
select select "100"
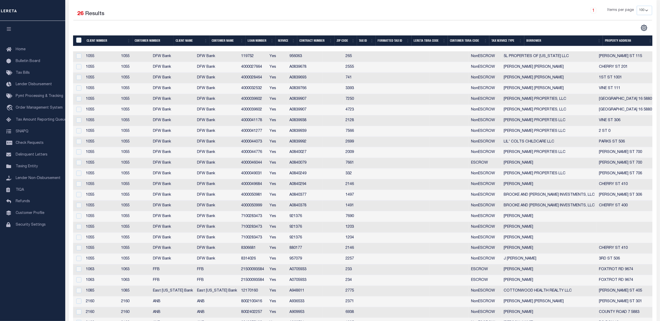
scroll to position [130, 0]
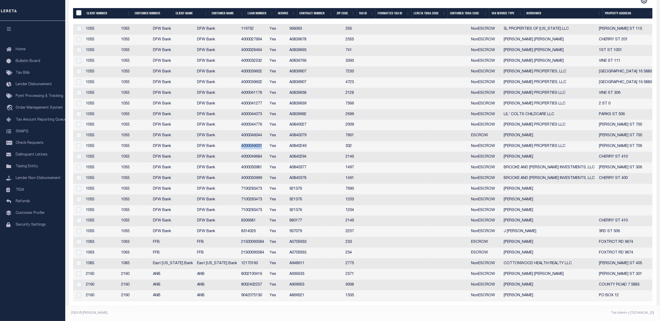
drag, startPoint x: 268, startPoint y: 146, endPoint x: 245, endPoint y: 145, distance: 23.0
click at [245, 145] on td "4000049031" at bounding box center [253, 146] width 28 height 11
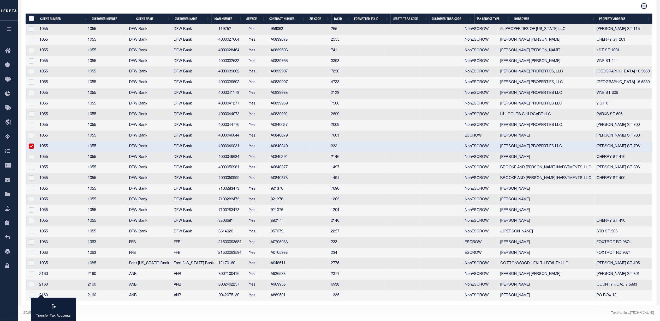
drag, startPoint x: 254, startPoint y: 144, endPoint x: 236, endPoint y: 148, distance: 18.1
click at [234, 146] on td "4000049031" at bounding box center [231, 147] width 31 height 11
checkbox input "false"
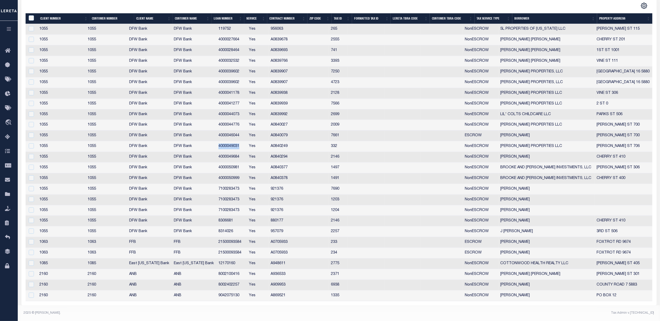
drag, startPoint x: 236, startPoint y: 146, endPoint x: 207, endPoint y: 148, distance: 29.3
click at [207, 148] on tr "1055 1055 DFW Bank DFW Bank 4000049031 Yes A0840249 332 NonESCROW [PERSON_NAME]…" at bounding box center [339, 146] width 627 height 11
copy tr "4000049031"
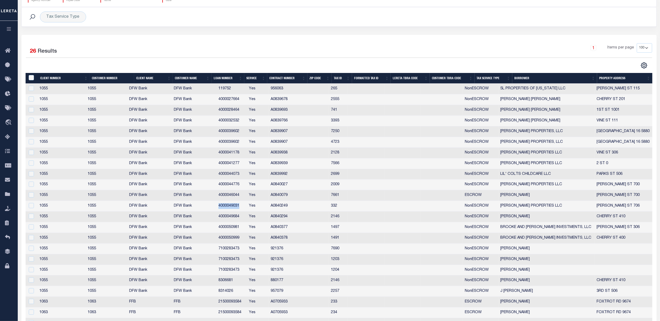
scroll to position [0, 0]
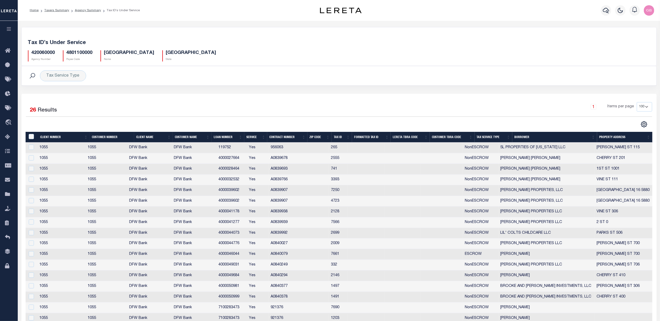
click at [83, 7] on ol "Home Taxers Summary Agency Summary Tax ID’s Under Service" at bounding box center [85, 10] width 118 height 11
click at [85, 9] on link "Agency Summary" at bounding box center [88, 10] width 26 height 3
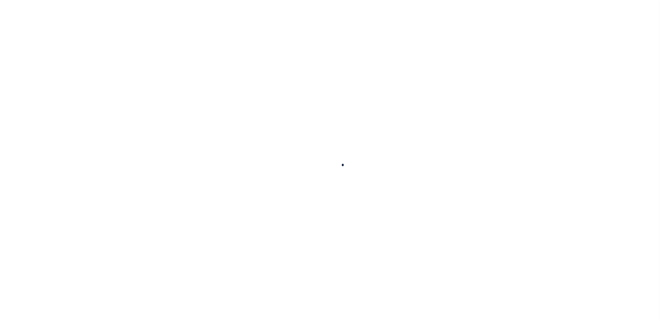
select select
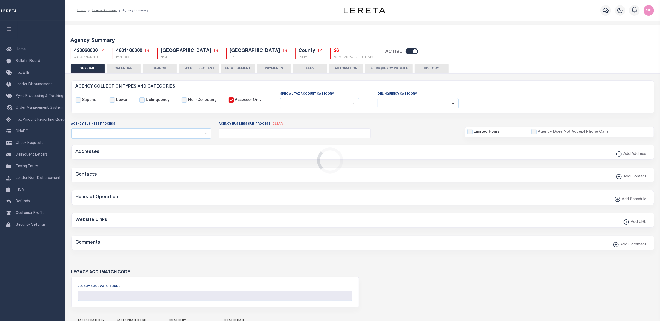
checkbox input "false"
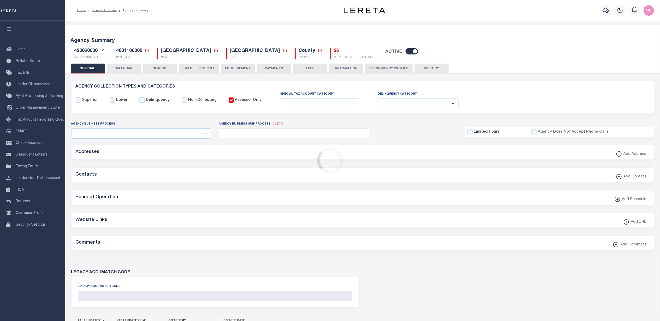
type input "4801100000"
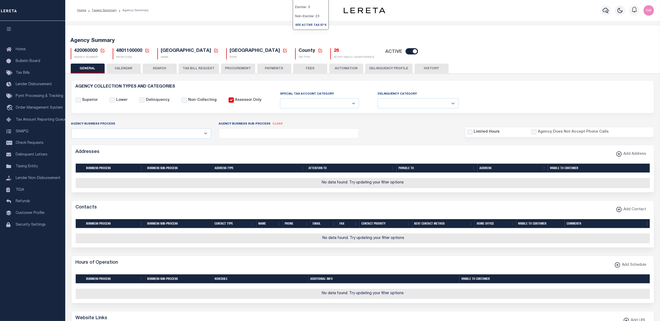
click at [334, 51] on h5 "26" at bounding box center [354, 51] width 40 height 6
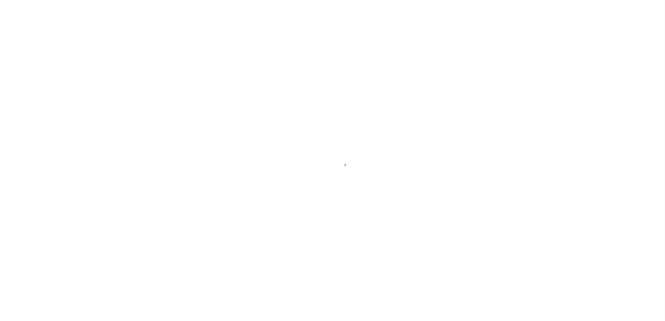
select select "100"
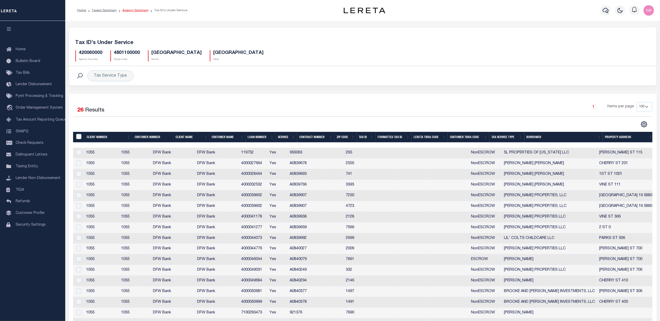
click at [131, 9] on link "Agency Summary" at bounding box center [135, 10] width 26 height 3
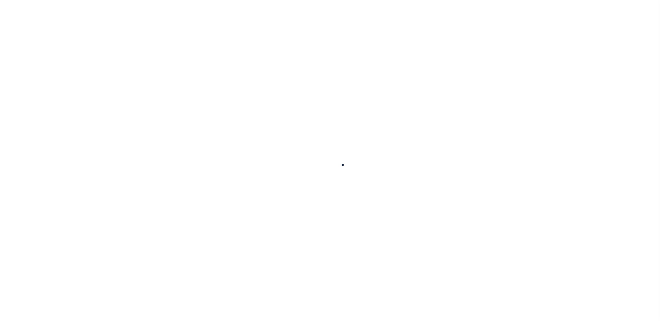
select select
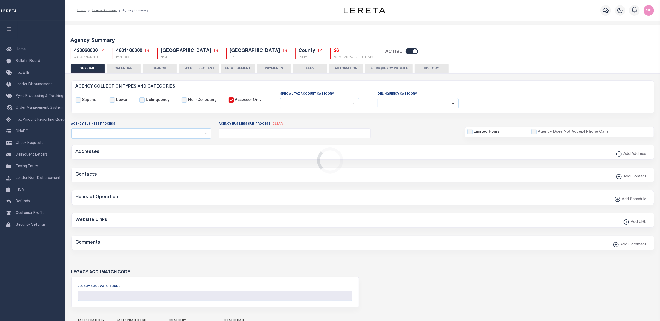
checkbox input "false"
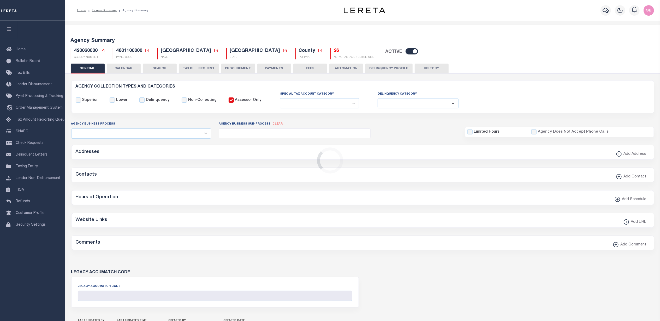
type input "4801100000"
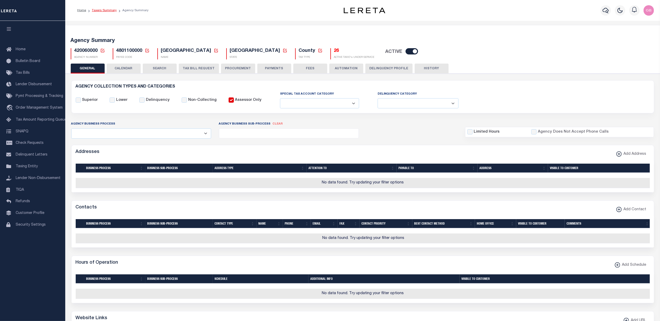
click at [110, 11] on link "Taxers Summary" at bounding box center [104, 10] width 25 height 3
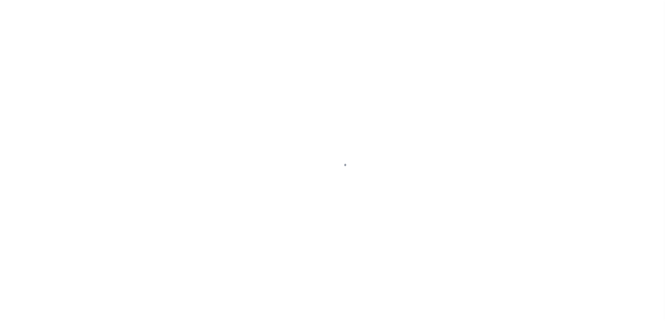
select select "100"
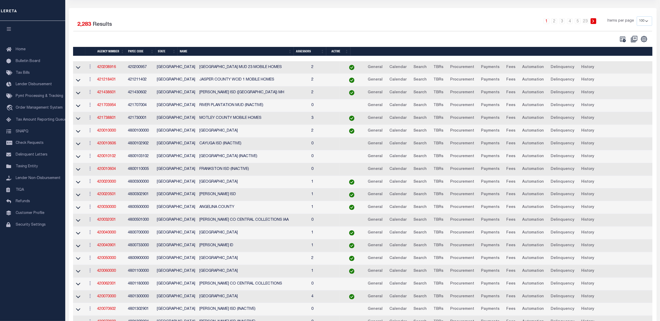
scroll to position [139, 0]
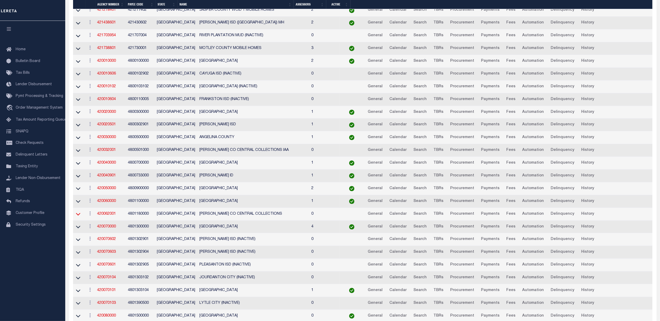
click at [80, 217] on icon at bounding box center [78, 214] width 4 height 5
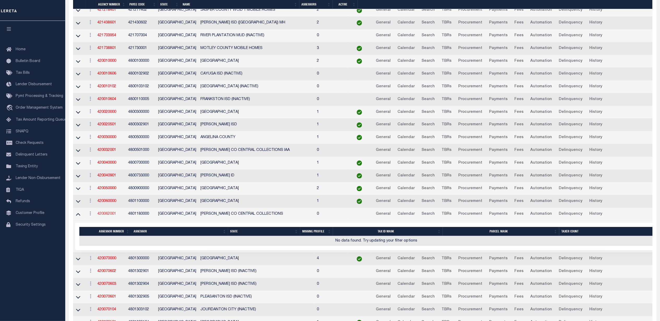
click at [106, 216] on link "420062001" at bounding box center [107, 214] width 19 height 4
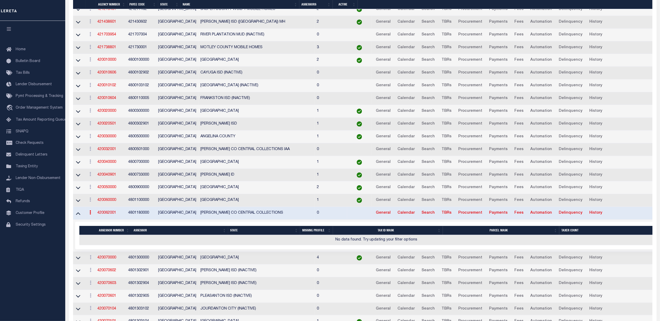
scroll to position [138, 0]
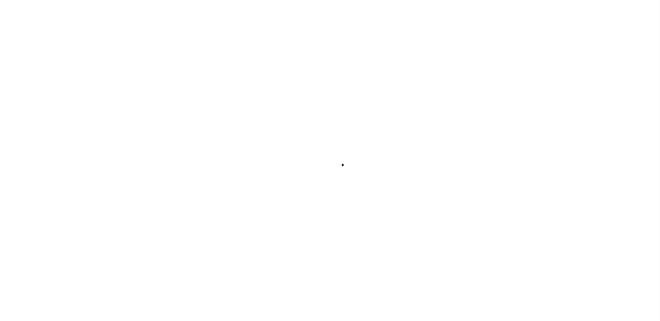
select select
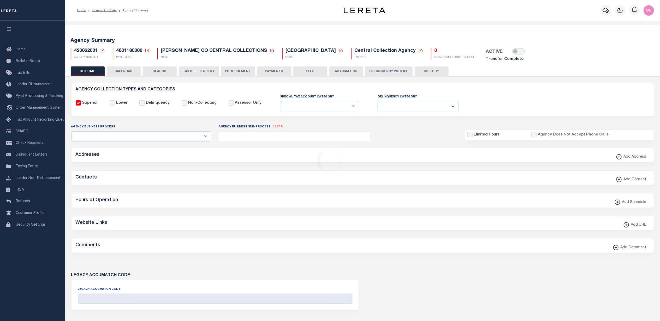
checkbox input "false"
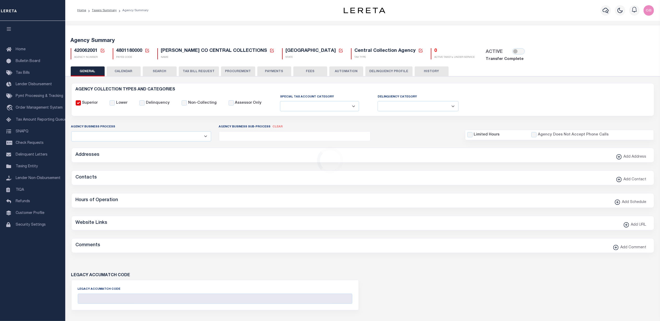
checkbox input "false"
type input "4801180000"
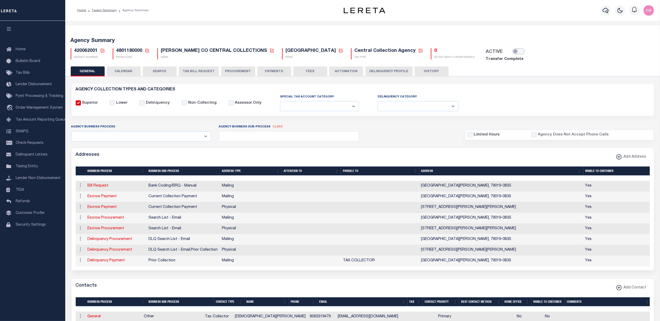
click at [512, 54] on input "checkbox" at bounding box center [518, 51] width 13 height 6
checkbox input "true"
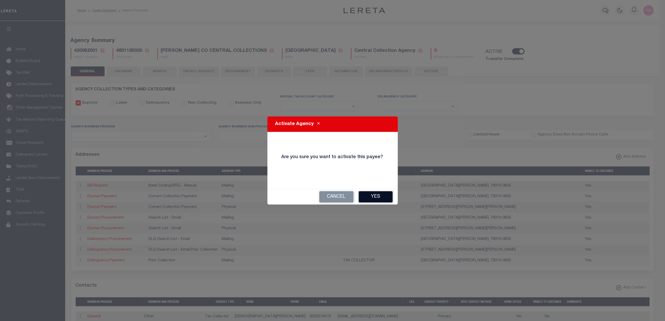
click at [377, 196] on button "Yes" at bounding box center [376, 196] width 34 height 11
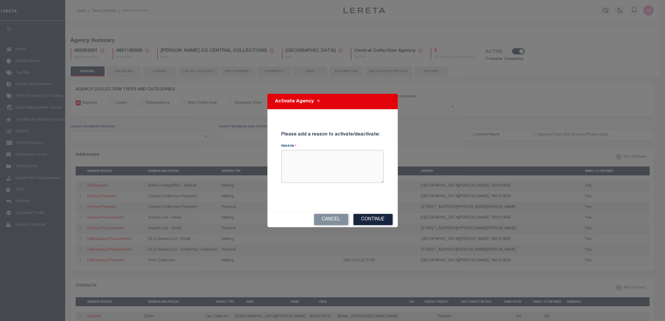
click at [324, 160] on textarea "Reason" at bounding box center [332, 166] width 102 height 33
type textarea "Test transfer back"
click at [368, 221] on button "Continue" at bounding box center [372, 219] width 39 height 11
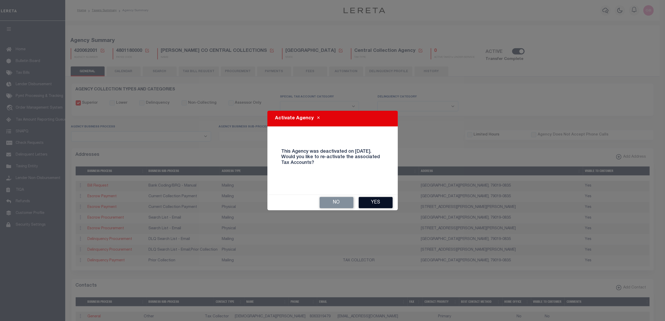
click at [377, 202] on button "Yes" at bounding box center [376, 202] width 34 height 11
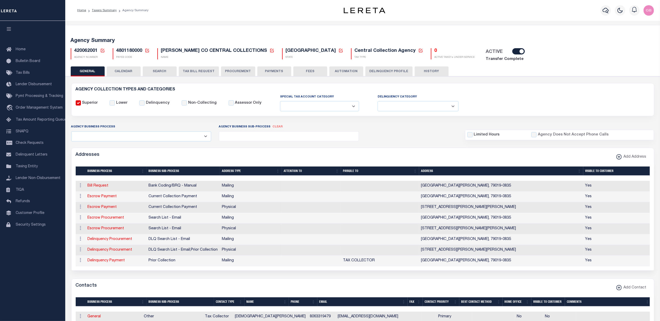
click at [101, 50] on icon at bounding box center [102, 50] width 5 height 5
drag, startPoint x: 125, startPoint y: 73, endPoint x: 116, endPoint y: 67, distance: 11.3
click at [125, 73] on input "Agency Number" at bounding box center [164, 69] width 105 height 10
type input "420722001"
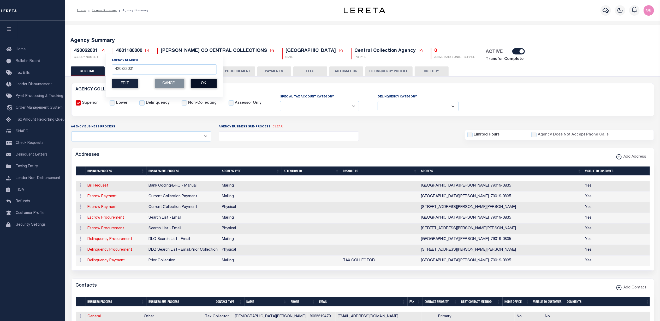
click at [203, 85] on button "Ok" at bounding box center [203, 84] width 26 height 10
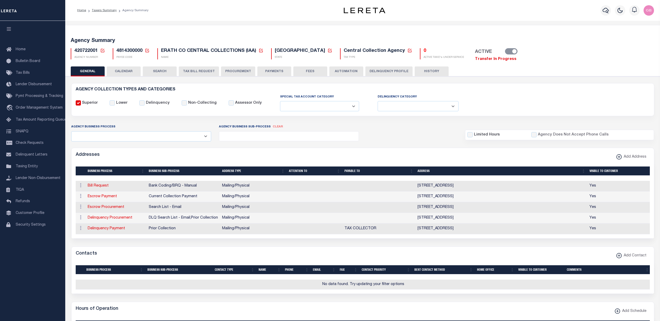
select select
click at [475, 60] on link "Transfer In Progress" at bounding box center [495, 59] width 41 height 4
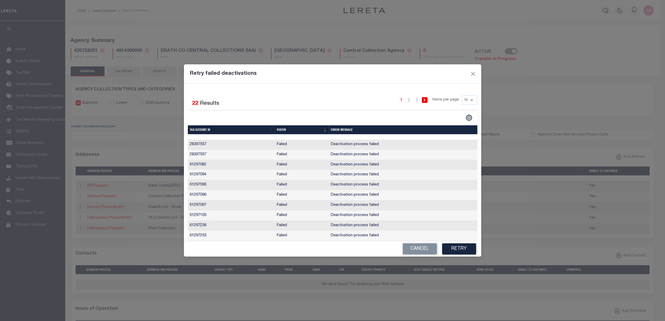
click at [470, 103] on select "10 25 50 100" at bounding box center [469, 99] width 15 height 9
select select "100"
click at [462, 95] on select "10 25 50 100" at bounding box center [469, 99] width 15 height 9
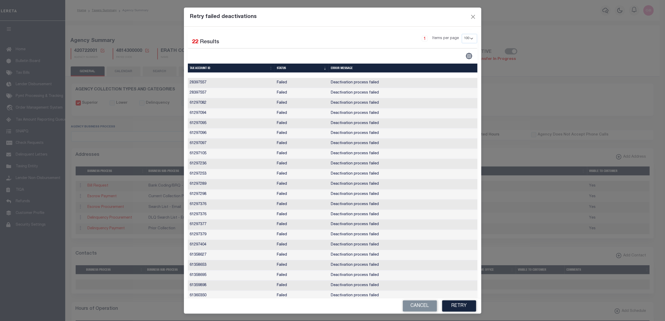
scroll to position [13, 0]
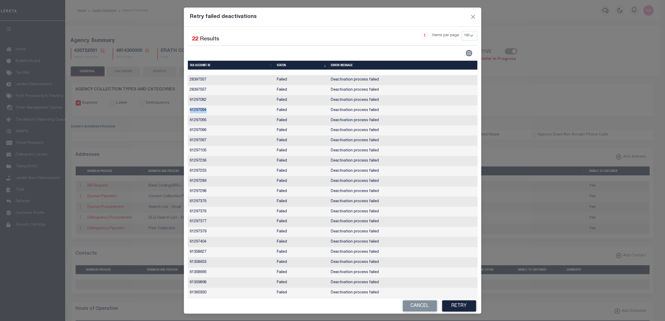
drag, startPoint x: 208, startPoint y: 106, endPoint x: 189, endPoint y: 106, distance: 19.0
click at [189, 106] on td "61297094" at bounding box center [231, 111] width 87 height 10
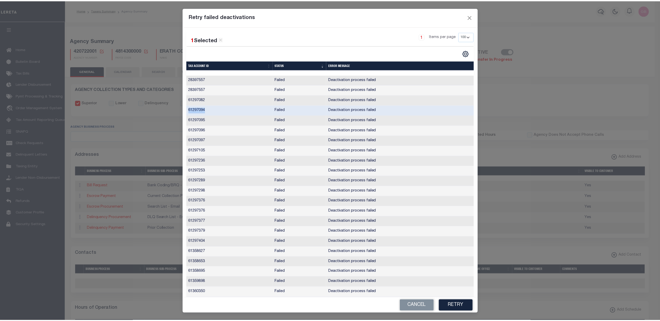
scroll to position [12, 0]
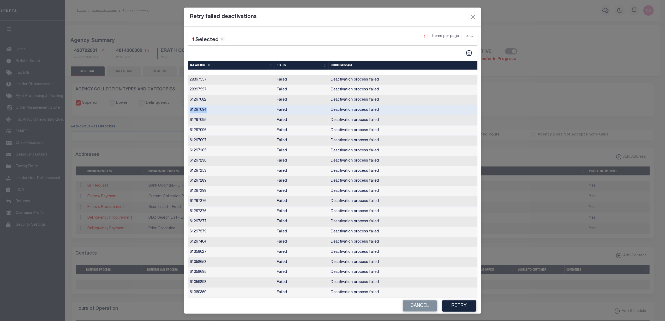
copy td "61297094"
click at [459, 309] on button "Retry" at bounding box center [459, 306] width 34 height 11
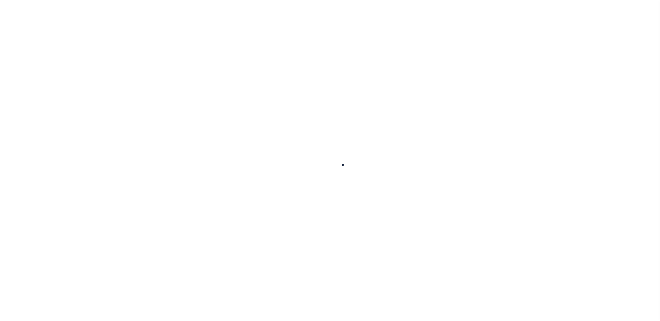
select select
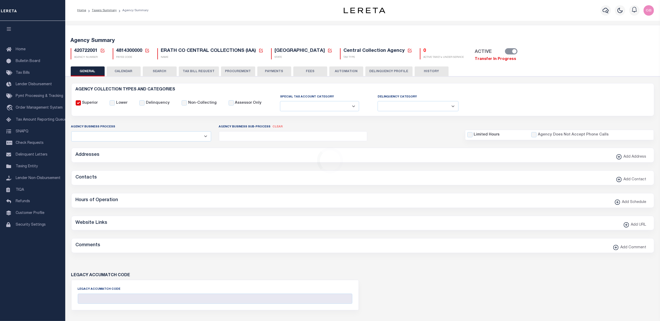
checkbox input "false"
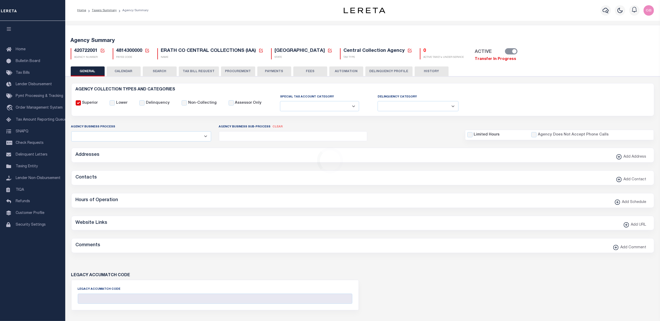
type input "4814300000"
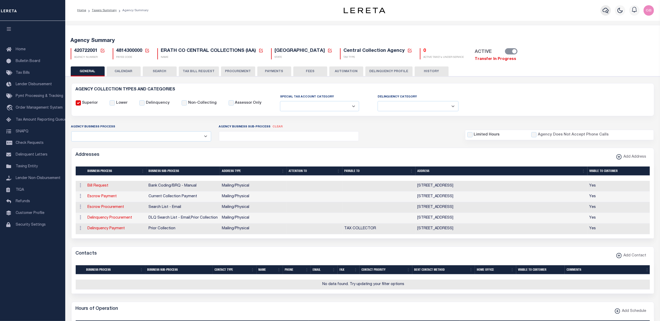
click at [605, 11] on icon "button" at bounding box center [605, 10] width 6 height 6
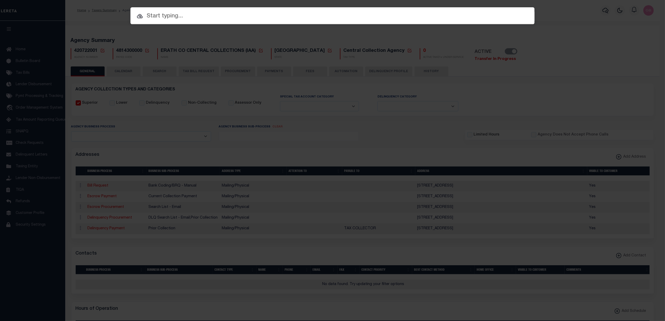
paste input "61297094"
type input "61297094"
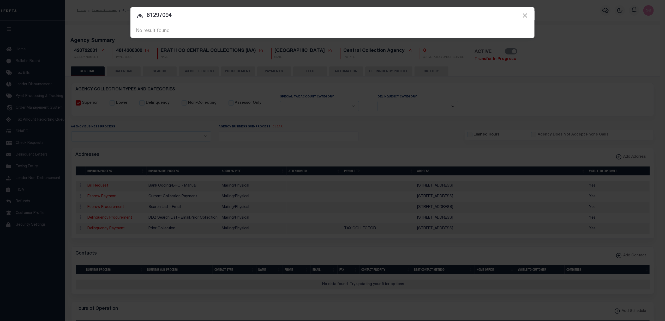
drag, startPoint x: 525, startPoint y: 14, endPoint x: 522, endPoint y: 13, distance: 3.2
click at [525, 14] on button "Close" at bounding box center [524, 15] width 7 height 7
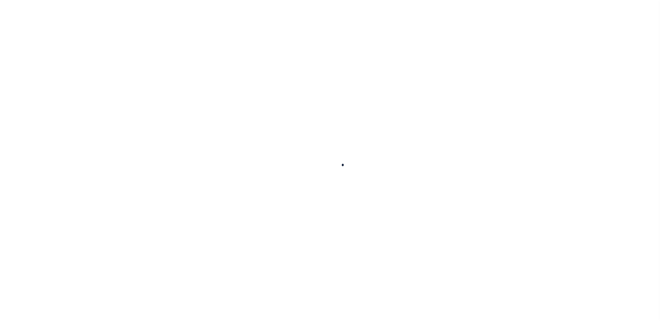
select select
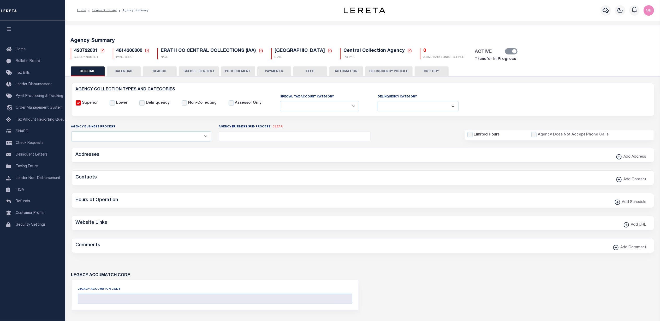
checkbox input "false"
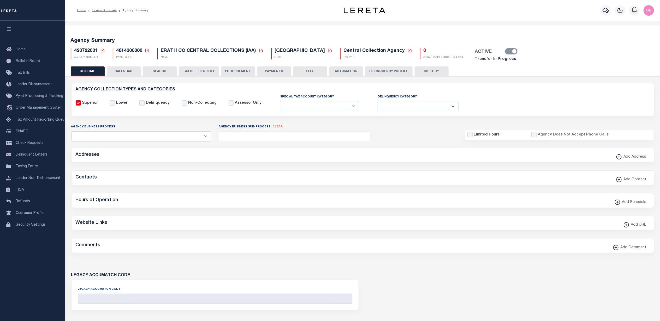
type input "4814300000"
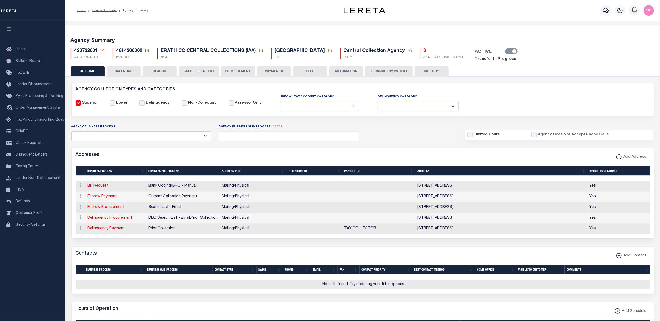
click at [475, 60] on link "Transfer In Progress" at bounding box center [495, 59] width 41 height 4
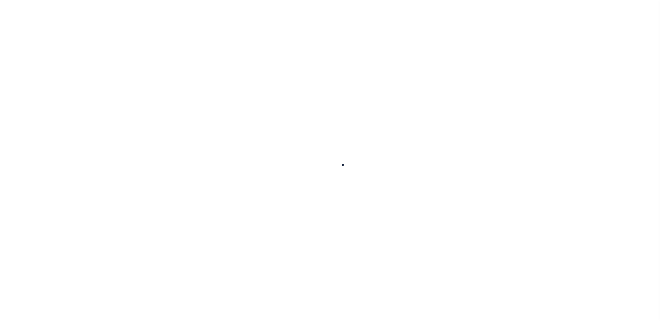
select select
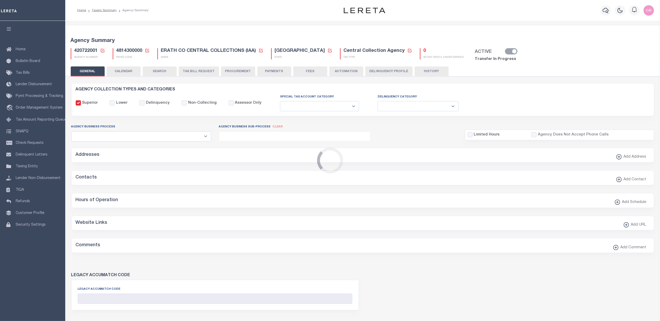
checkbox input "false"
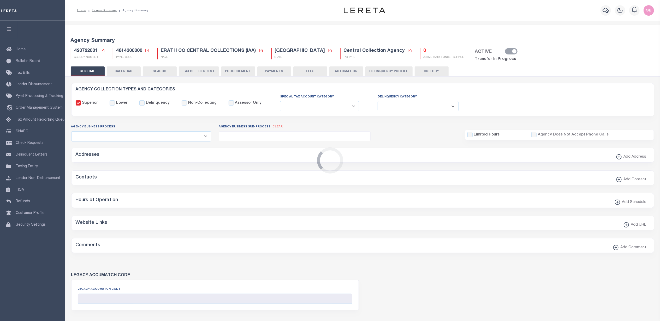
type input "4814300000"
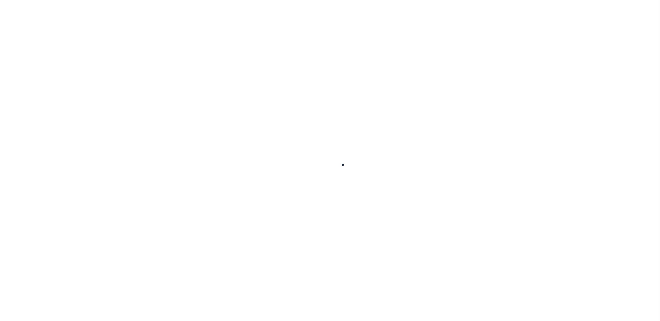
select select
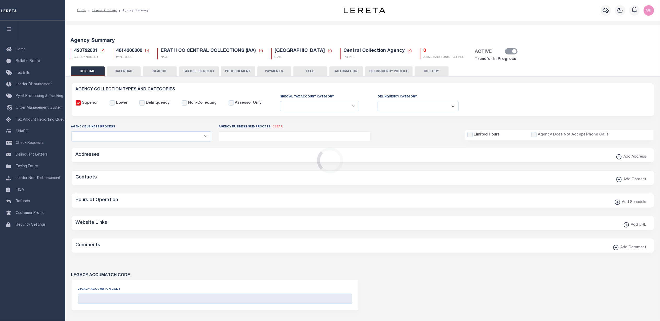
checkbox input "false"
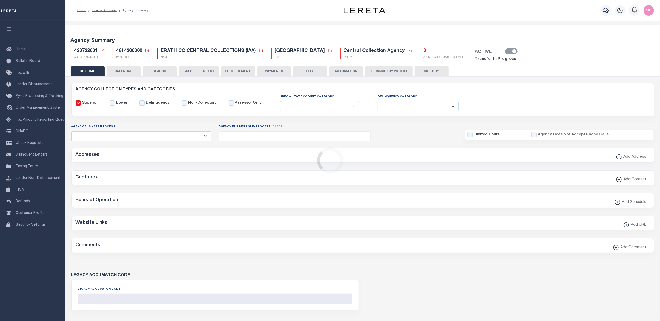
type input "4814300000"
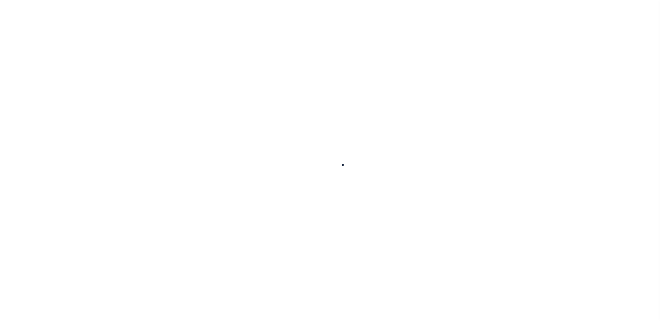
select select
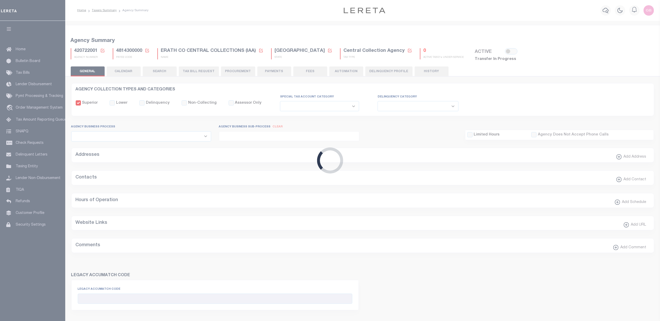
checkbox input "false"
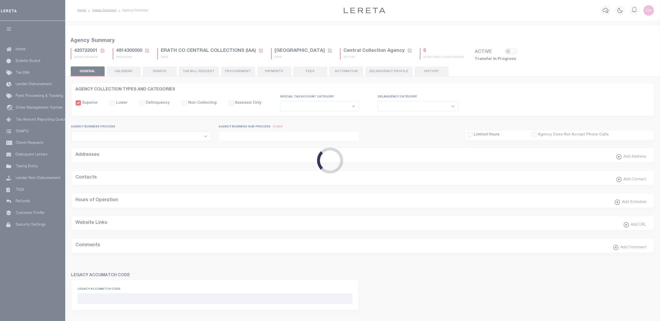
checkbox input "false"
type input "4814300000"
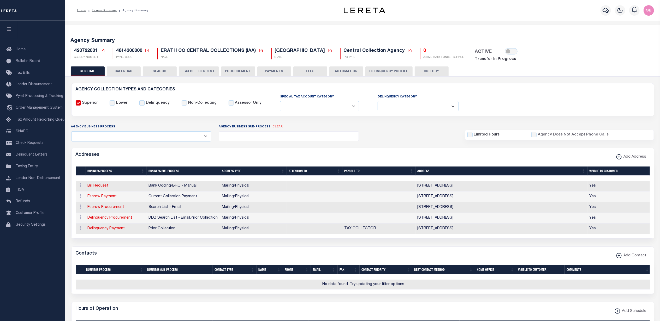
drag, startPoint x: 598, startPoint y: 45, endPoint x: 595, endPoint y: 53, distance: 9.2
click at [598, 45] on div "420722001 Agency Number Edit Cancel Ok" at bounding box center [363, 53] width 592 height 18
click at [104, 9] on link "Taxers Summary" at bounding box center [104, 10] width 25 height 3
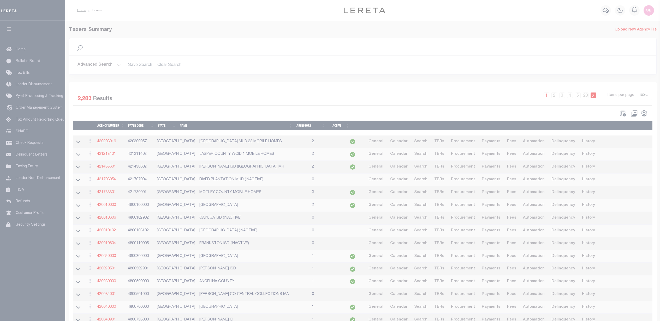
select select "100"
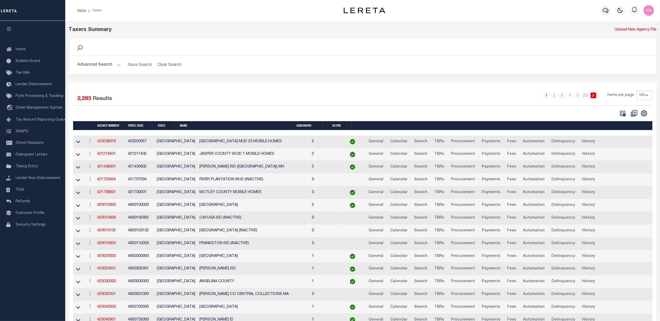
click at [105, 63] on button "Advanced Search" at bounding box center [98, 65] width 43 height 10
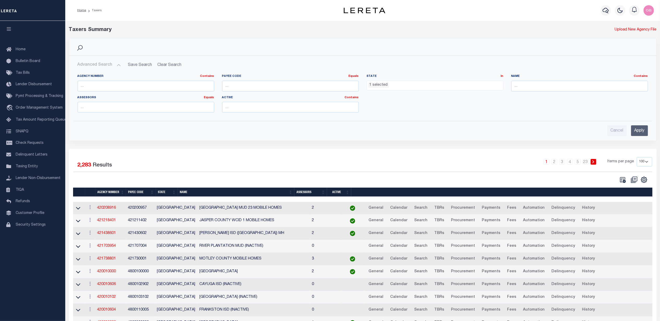
drag, startPoint x: 129, startPoint y: 80, endPoint x: 130, endPoint y: 73, distance: 6.5
click at [129, 80] on div "Agency Number Contains Contains Is" at bounding box center [145, 82] width 137 height 17
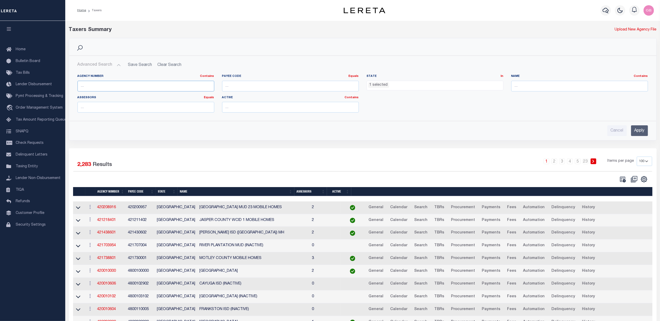
click at [110, 84] on input "text" at bounding box center [145, 86] width 137 height 11
type input "42006"
click at [634, 135] on input "Apply" at bounding box center [639, 130] width 17 height 11
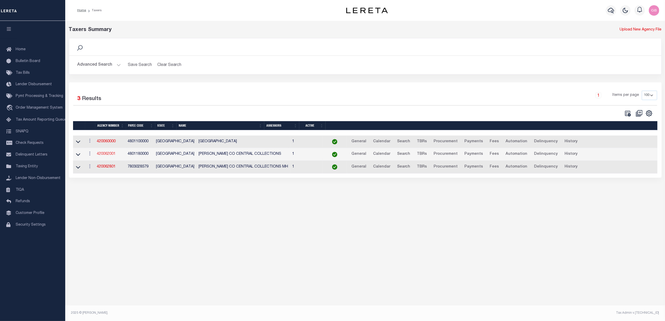
click at [103, 156] on link "420062001" at bounding box center [106, 154] width 19 height 4
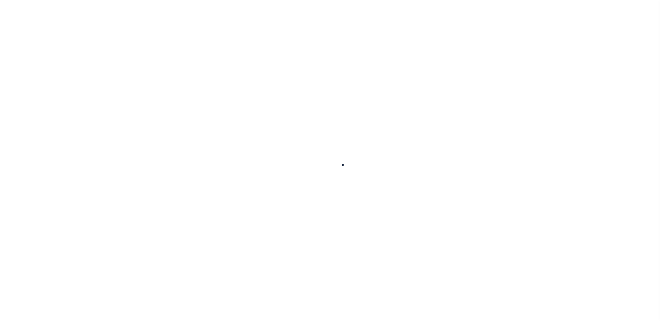
select select
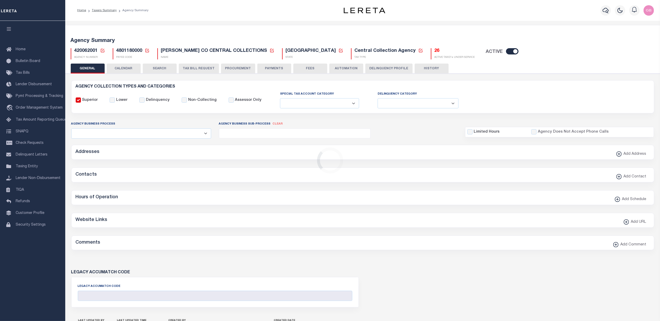
checkbox input "false"
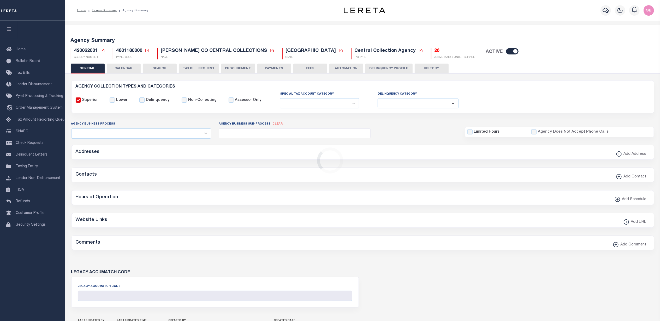
type input "4801180000"
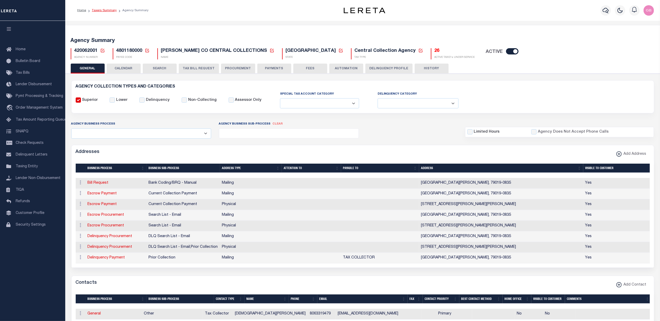
click at [107, 11] on link "Taxers Summary" at bounding box center [104, 10] width 25 height 3
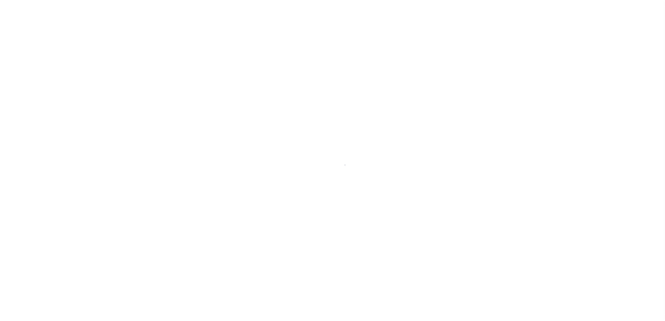
select select "100"
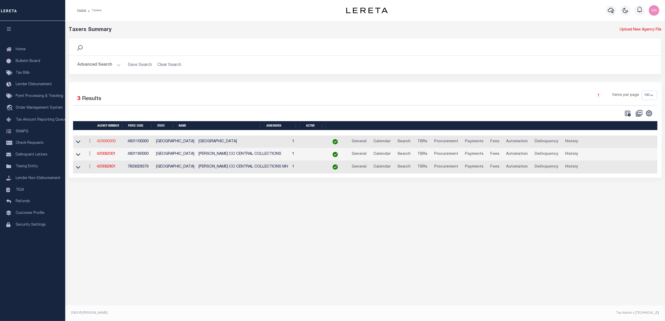
click at [108, 141] on link "420060000" at bounding box center [106, 142] width 19 height 4
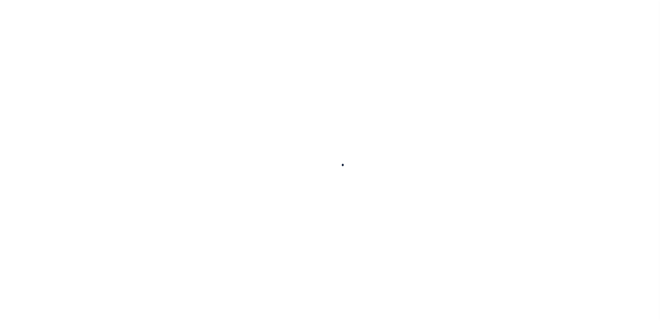
select select
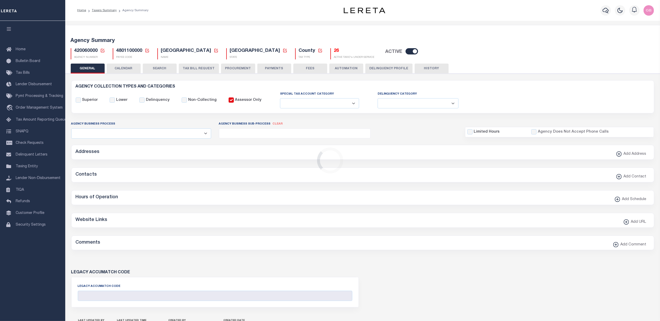
checkbox input "false"
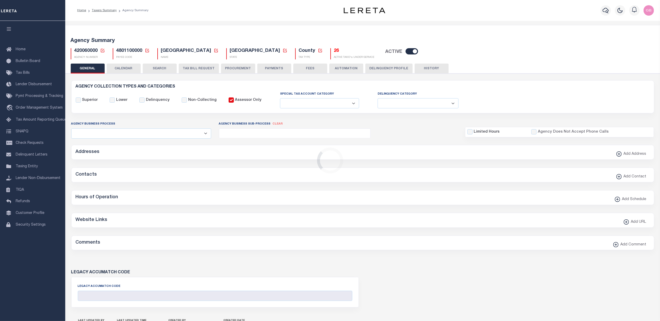
type input "4801100000"
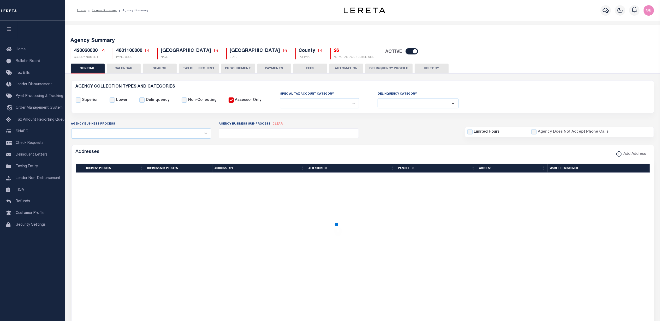
click at [405, 49] on input "checkbox" at bounding box center [411, 51] width 13 height 6
checkbox input "false"
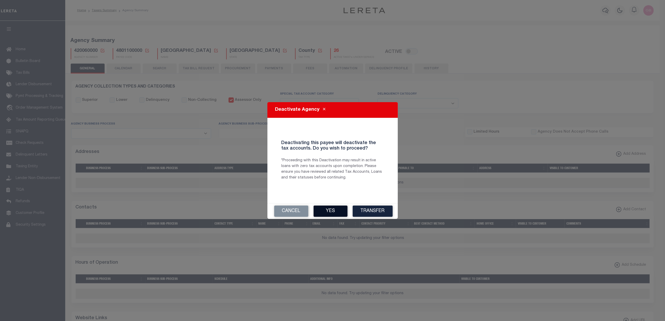
click at [331, 212] on button "Yes" at bounding box center [331, 211] width 34 height 11
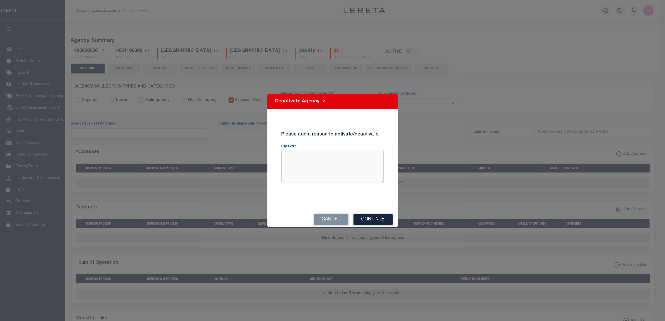
click at [324, 170] on textarea "Reason" at bounding box center [332, 166] width 102 height 33
type textarea "done testing"
click at [377, 217] on button "Continue" at bounding box center [372, 219] width 39 height 11
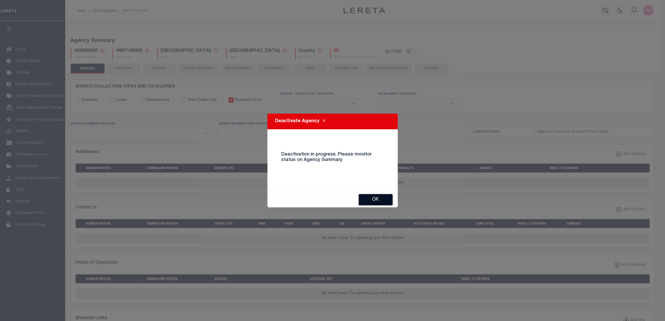
click at [367, 200] on button "OK" at bounding box center [376, 199] width 34 height 11
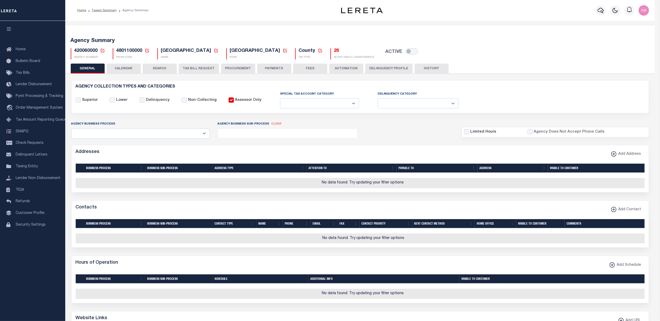
checkbox input "true"
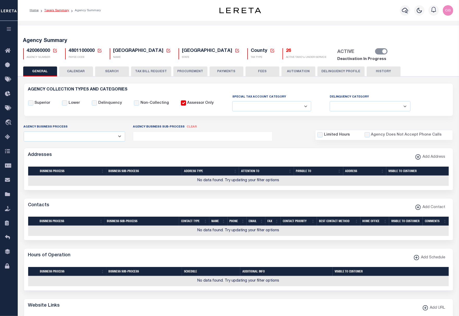
click at [55, 9] on link "Taxers Summary" at bounding box center [56, 10] width 25 height 3
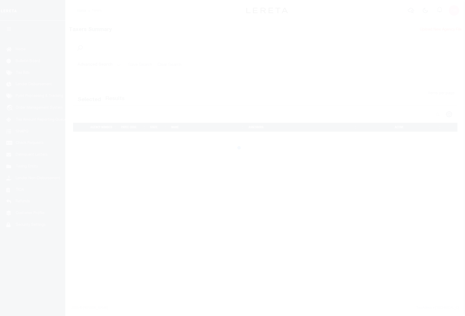
select select "[GEOGRAPHIC_DATA]"
select select "100"
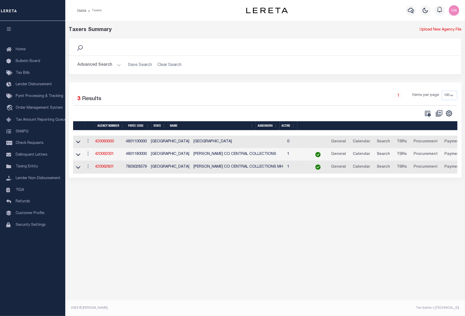
click at [99, 62] on button "Advanced Search" at bounding box center [98, 65] width 43 height 10
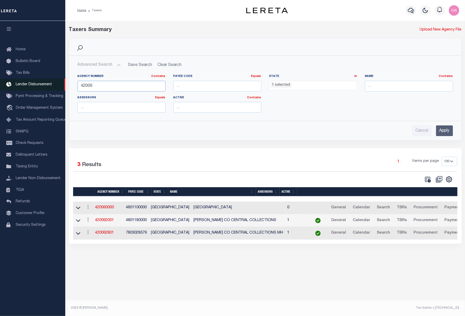
drag, startPoint x: 106, startPoint y: 87, endPoint x: 27, endPoint y: 85, distance: 78.5
click at [27, 85] on div "Home Taxers Profile" at bounding box center [232, 152] width 465 height 305
type input "420722001"
click at [438, 130] on input "Apply" at bounding box center [444, 130] width 17 height 11
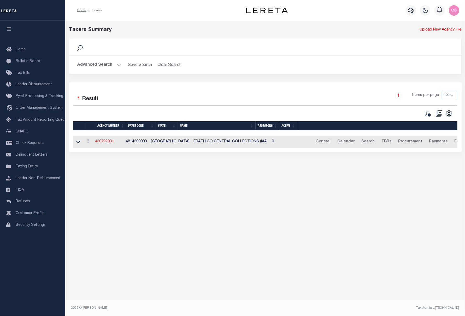
click at [104, 143] on link "420722001" at bounding box center [104, 142] width 19 height 4
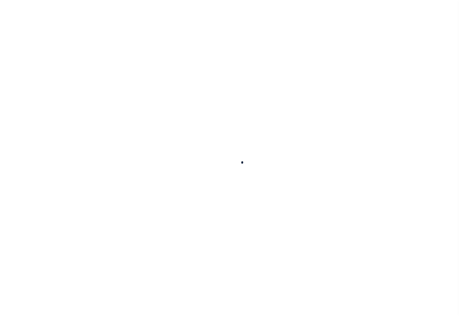
select select
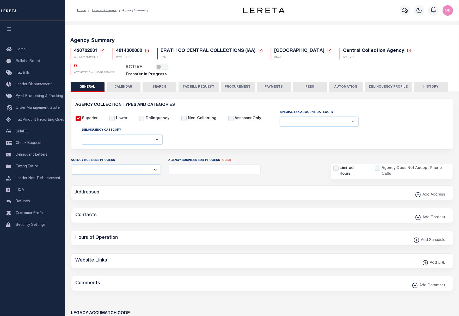
checkbox input "false"
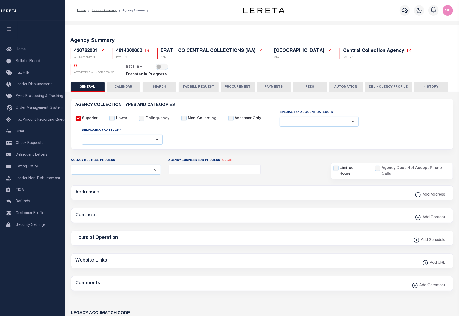
checkbox input "false"
type input "4814300000"
